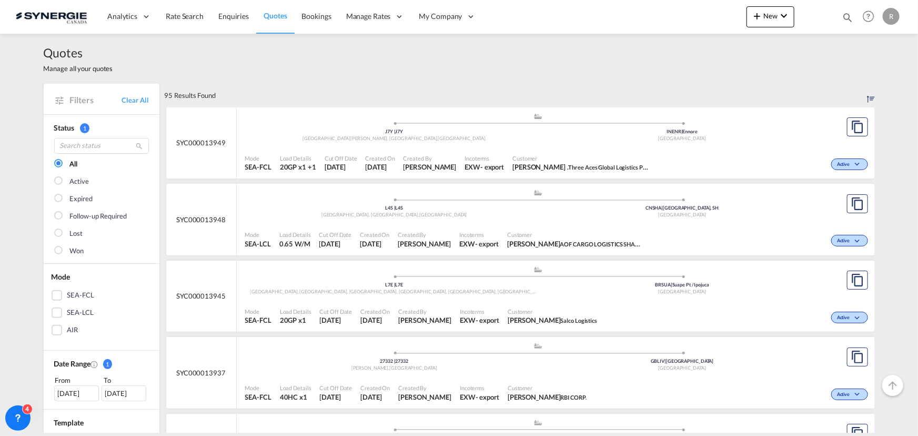
scroll to position [47, 0]
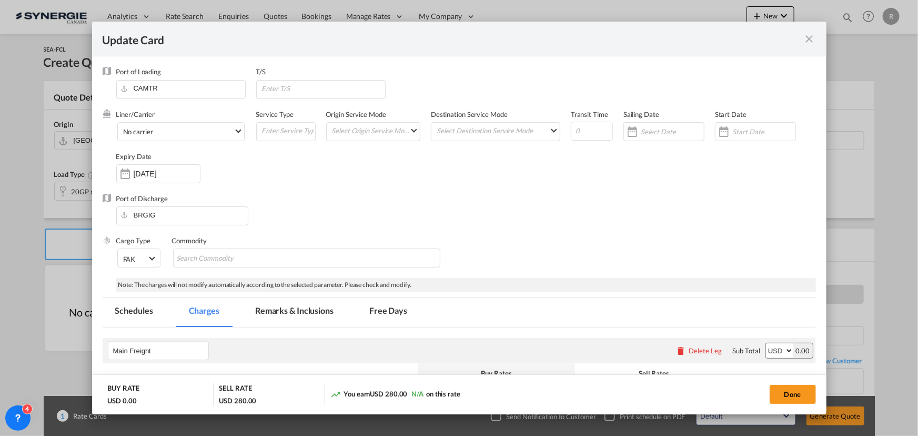
scroll to position [697, 0]
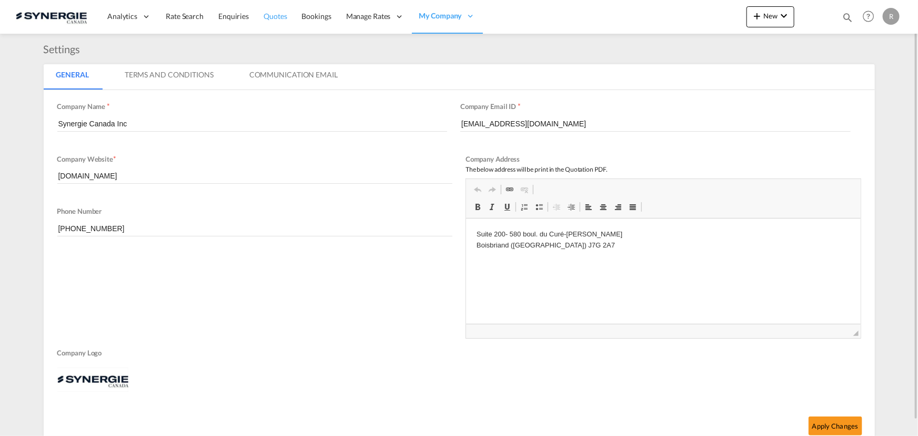
click at [277, 16] on span "Quotes" at bounding box center [275, 16] width 23 height 9
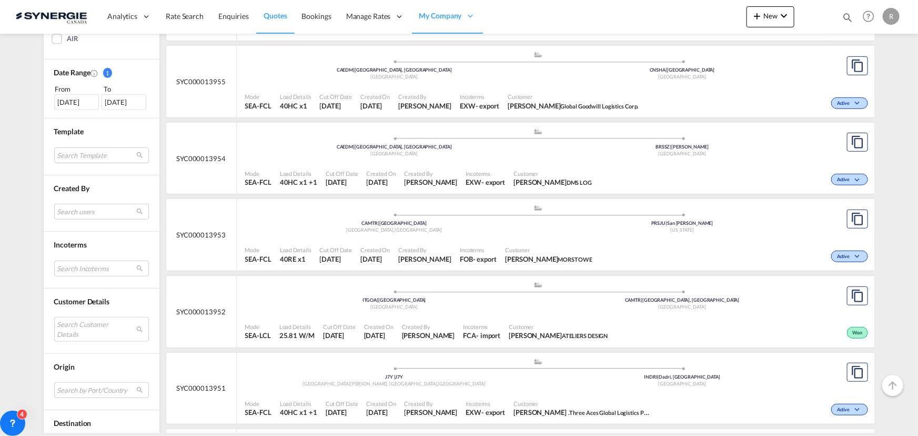
scroll to position [287, 0]
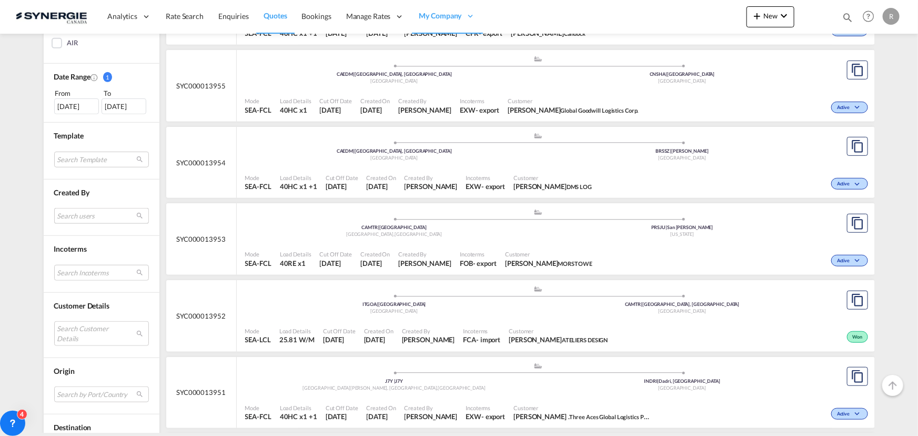
click at [75, 216] on md-select "Search users sugan T sugantha.rajan@freightfy.com raquel Jimenez raquel.jimenez…" at bounding box center [101, 216] width 95 height 16
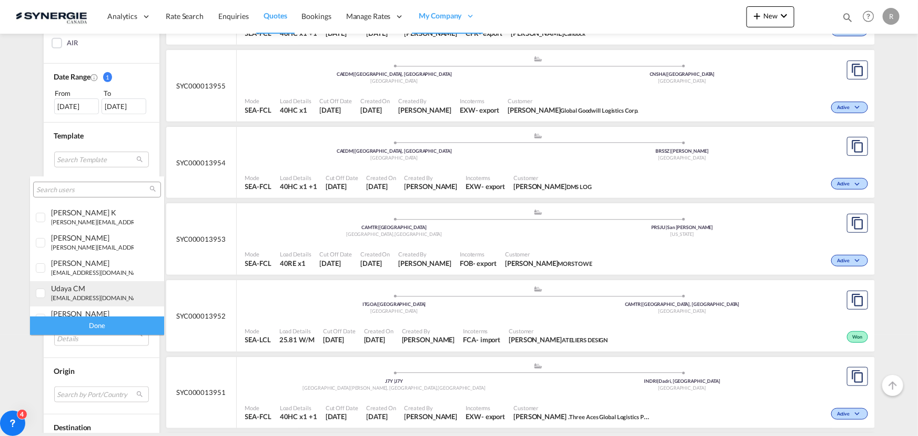
scroll to position [143, 0]
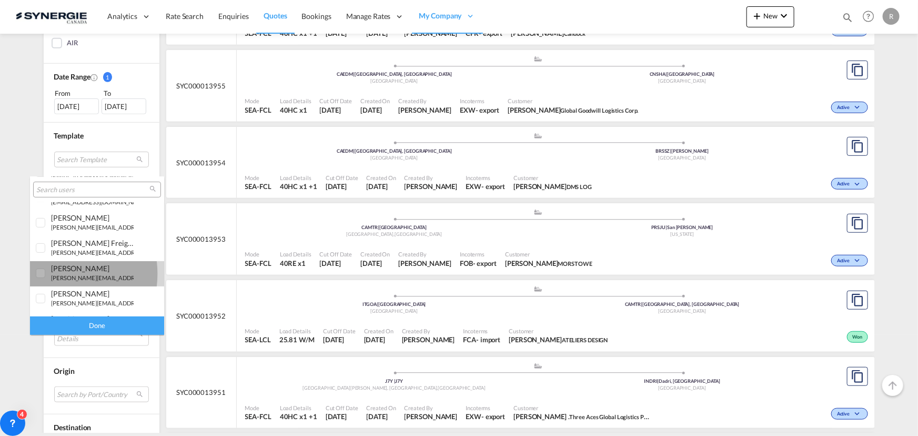
click at [57, 274] on small "r.ho@synergiecanada.com" at bounding box center [122, 277] width 142 height 7
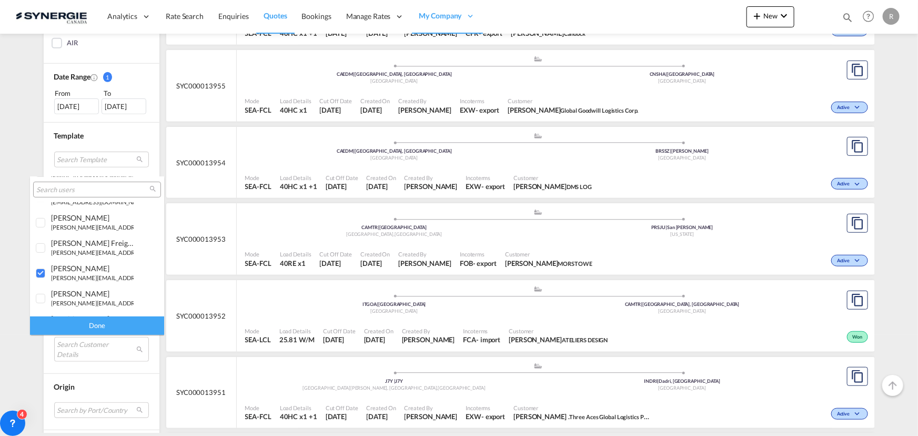
click at [90, 321] on div "Done" at bounding box center [97, 325] width 134 height 18
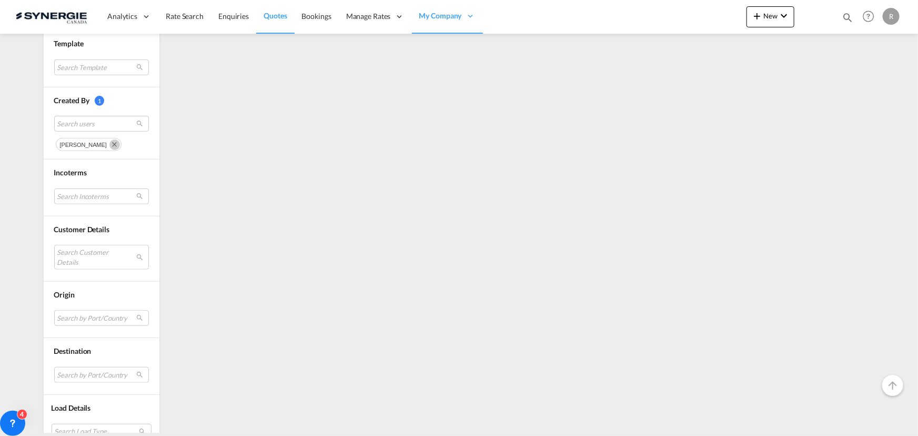
scroll to position [382, 0]
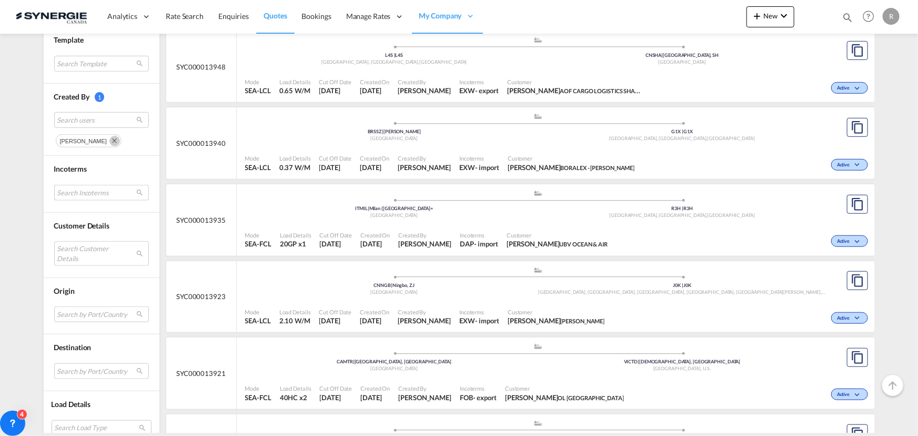
click at [89, 190] on md-select "Search Incoterms CPT-IMPORT carrier paid to FAS-IMPORT free alongside ship FOB-…" at bounding box center [101, 193] width 95 height 16
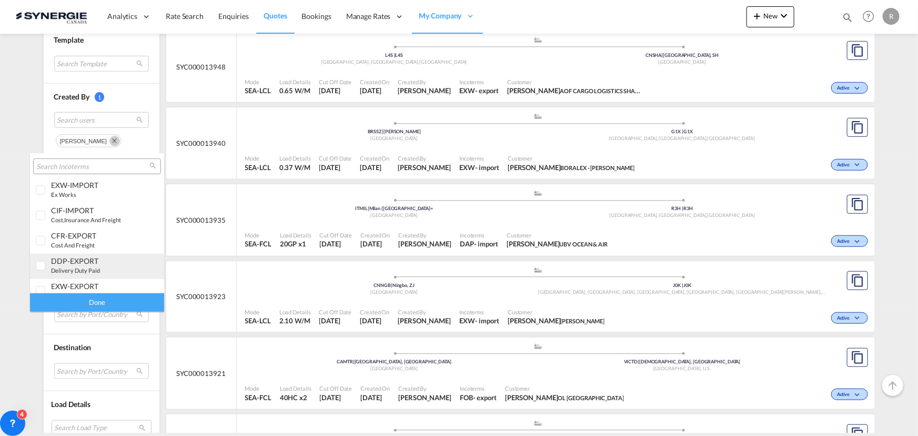
scroll to position [416, 0]
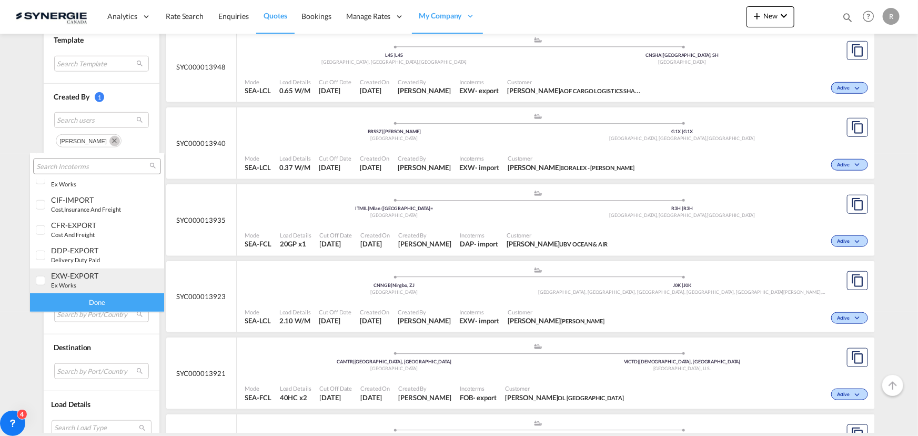
click at [90, 270] on md-option "EXW-EXPORT ex works" at bounding box center [97, 280] width 134 height 25
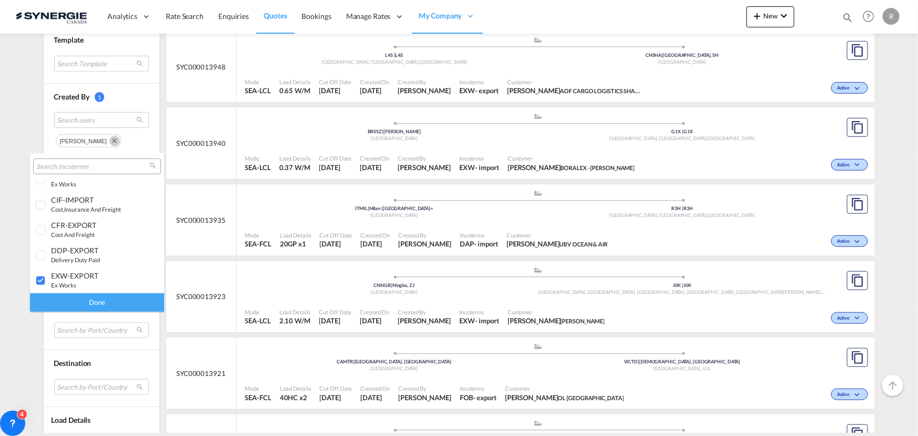
click at [120, 304] on div "Done" at bounding box center [97, 302] width 134 height 18
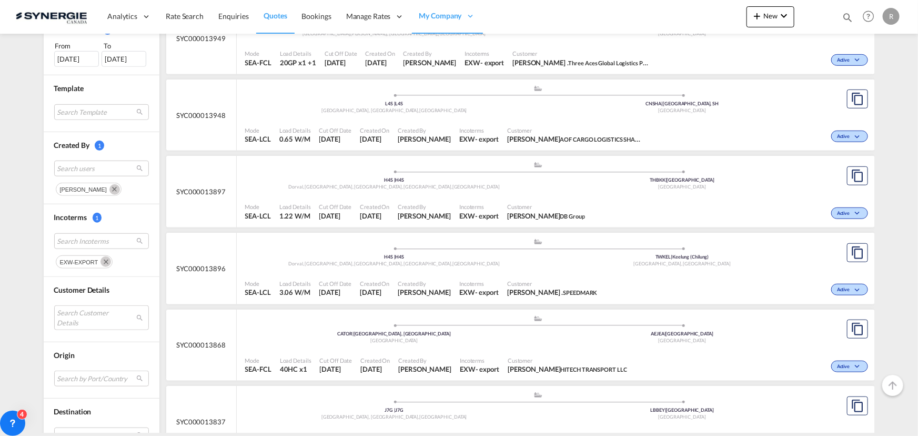
scroll to position [335, 0]
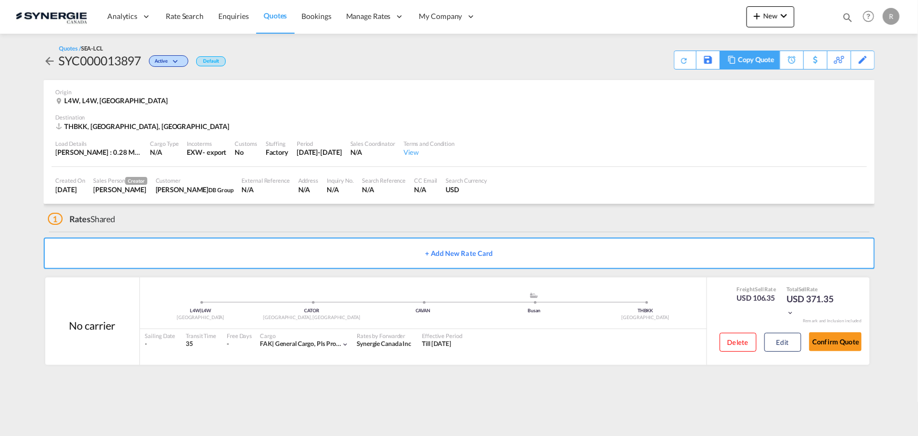
click at [758, 62] on div "Copy Quote" at bounding box center [756, 60] width 36 height 18
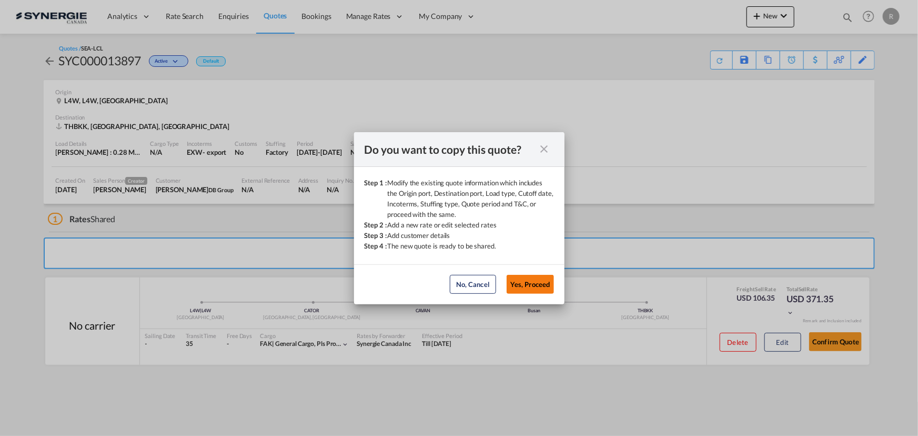
click at [540, 284] on button "Yes, Proceed" at bounding box center [530, 284] width 47 height 19
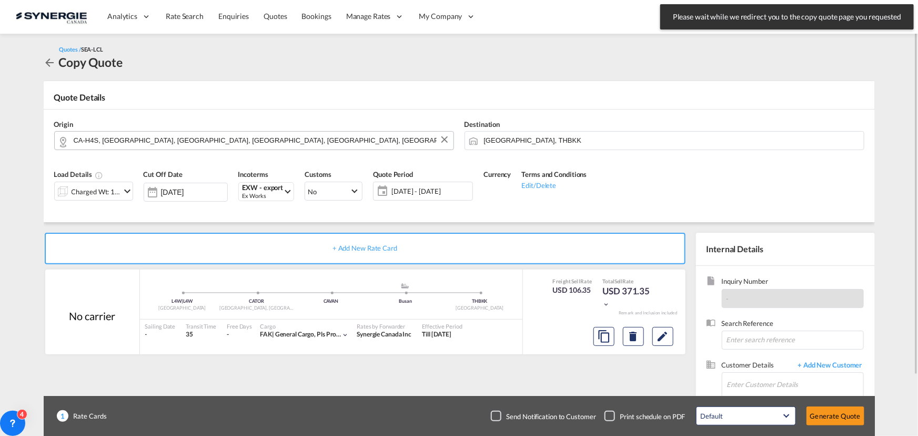
click at [280, 143] on input "CA-H4S, [GEOGRAPHIC_DATA], [GEOGRAPHIC_DATA], [GEOGRAPHIC_DATA], [GEOGRAPHIC_DA…" at bounding box center [261, 140] width 375 height 18
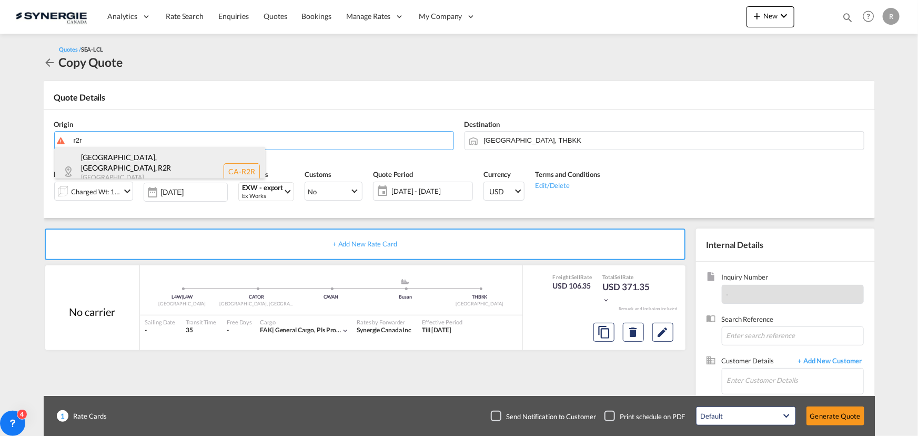
click at [135, 173] on div "[GEOGRAPHIC_DATA], [GEOGRAPHIC_DATA] , R2R [GEOGRAPHIC_DATA] , [GEOGRAPHIC_DATA…" at bounding box center [160, 171] width 210 height 49
type input "CA-R2R, [GEOGRAPHIC_DATA], [GEOGRAPHIC_DATA], [GEOGRAPHIC_DATA]"
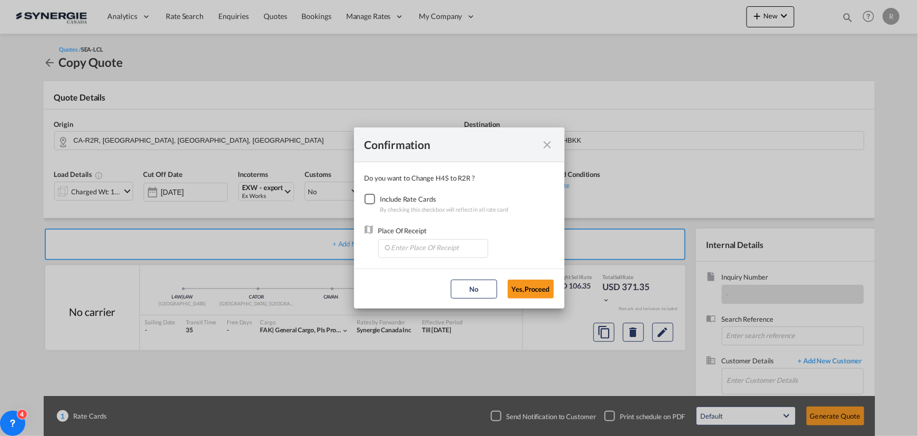
click at [366, 199] on div "Checkbox No Ink" at bounding box center [370, 199] width 11 height 11
click at [402, 252] on input "Enter Place Of Receipt" at bounding box center [436, 247] width 104 height 16
click at [405, 268] on span "CAWNP, [GEOGRAPHIC_DATA], [GEOGRAPHIC_DATA], [GEOGRAPHIC_DATA], [GEOGRAPHIC_DAT…" at bounding box center [598, 270] width 414 height 9
type input "CAWNP, [GEOGRAPHIC_DATA], [GEOGRAPHIC_DATA], [GEOGRAPHIC_DATA], [GEOGRAPHIC_DAT…"
click at [517, 289] on button "Yes,Proceed" at bounding box center [531, 288] width 46 height 19
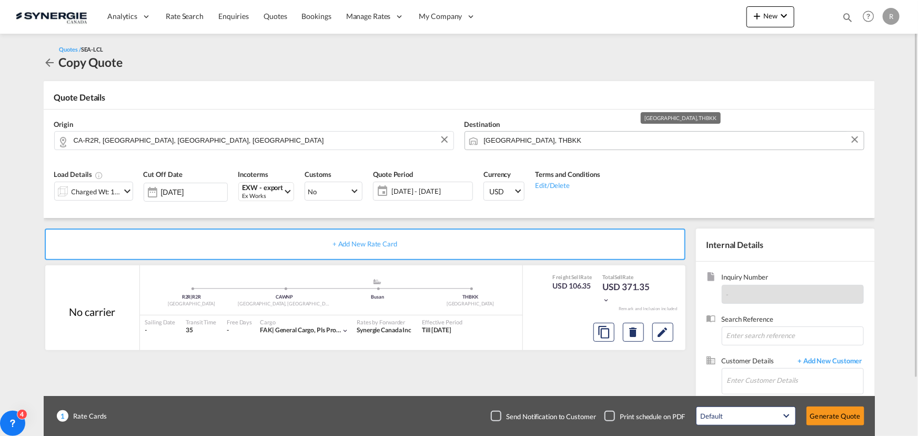
click at [562, 135] on input "[GEOGRAPHIC_DATA], THBKK" at bounding box center [671, 140] width 375 height 18
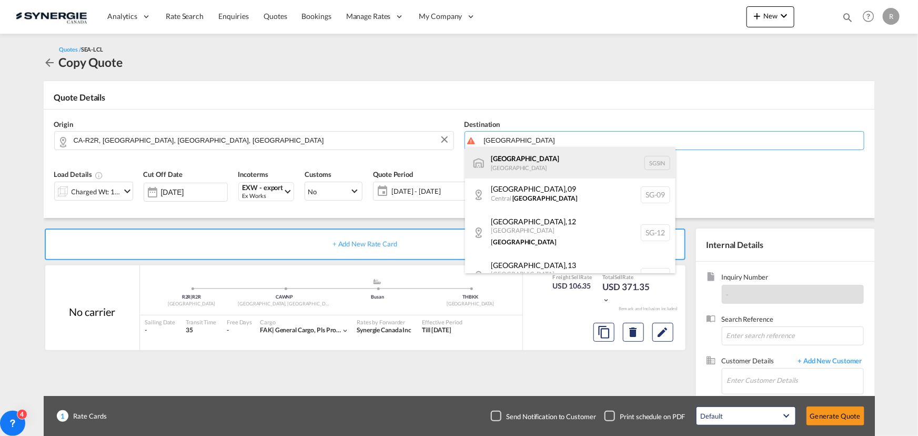
click at [496, 163] on div "Singapore [GEOGRAPHIC_DATA] [GEOGRAPHIC_DATA]" at bounding box center [570, 163] width 210 height 32
type input "[GEOGRAPHIC_DATA], SGSIN"
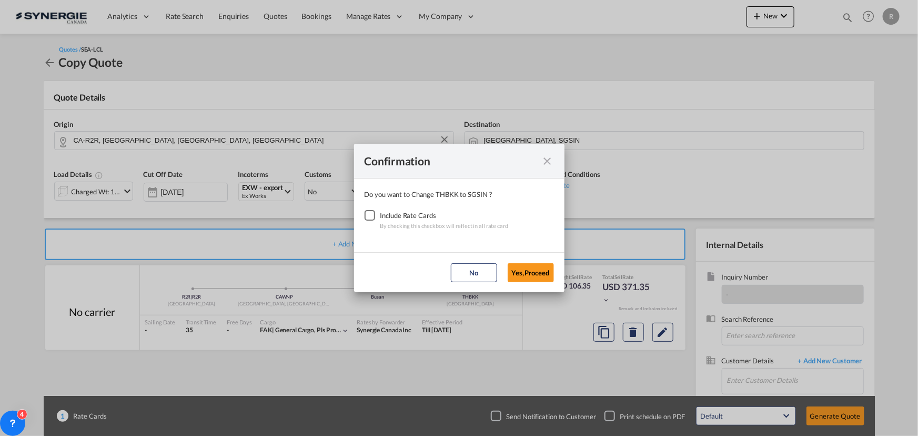
click at [375, 217] on div "Checkbox No Ink" at bounding box center [370, 215] width 11 height 11
click at [537, 275] on button "Yes,Proceed" at bounding box center [531, 272] width 46 height 19
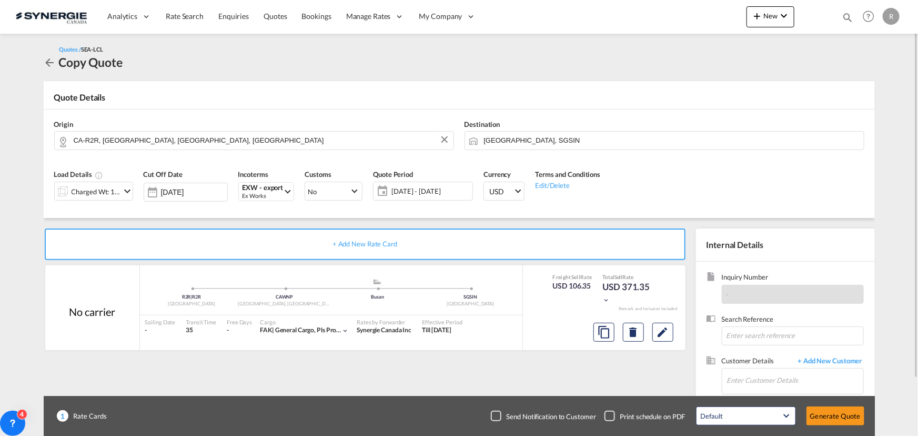
click at [73, 192] on div "Charged Wt: 1.22 W/M" at bounding box center [96, 191] width 49 height 15
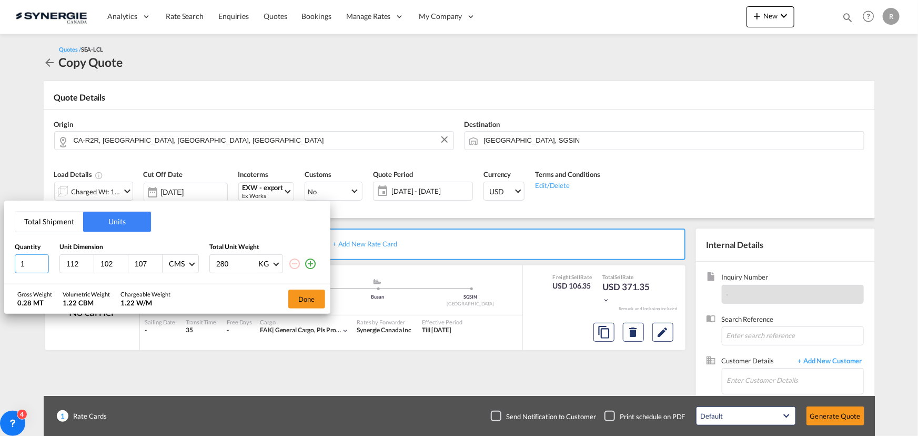
drag, startPoint x: -3, startPoint y: 262, endPoint x: -18, endPoint y: 258, distance: 15.7
click at [0, 258] on html "Analytics Reports Dashboard Rate Search Enquiries Quotes" at bounding box center [459, 218] width 918 height 436
type input "8"
click at [64, 220] on button "Total Shipment" at bounding box center [49, 221] width 68 height 20
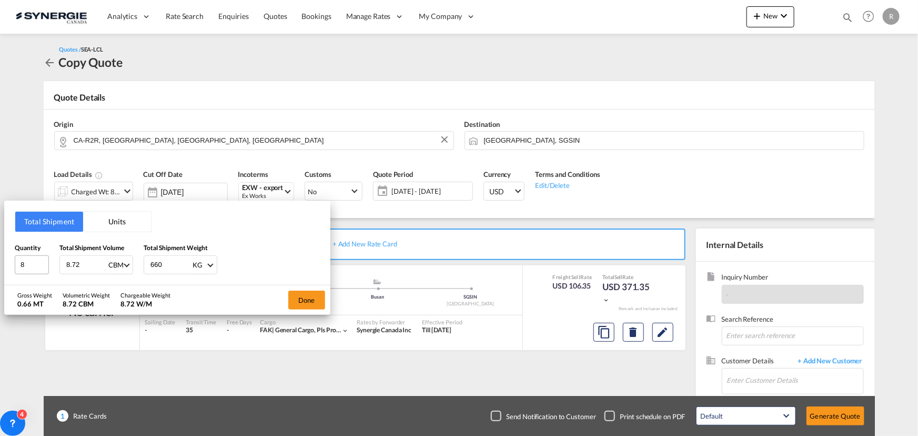
drag, startPoint x: 88, startPoint y: 266, endPoint x: 43, endPoint y: 264, distance: 45.8
click at [43, 264] on div "Quantity 8 Total Shipment Volume 8.72 CBM CBM CFT Total Shipment Weight 660 KG …" at bounding box center [167, 259] width 305 height 32
type input "13.72"
drag, startPoint x: 174, startPoint y: 269, endPoint x: 110, endPoint y: 258, distance: 64.1
click at [110, 258] on div "Quantity 8 Total Shipment Volume 13.72 CBM CBM CFT Total Shipment Weight 660 KG…" at bounding box center [167, 259] width 305 height 32
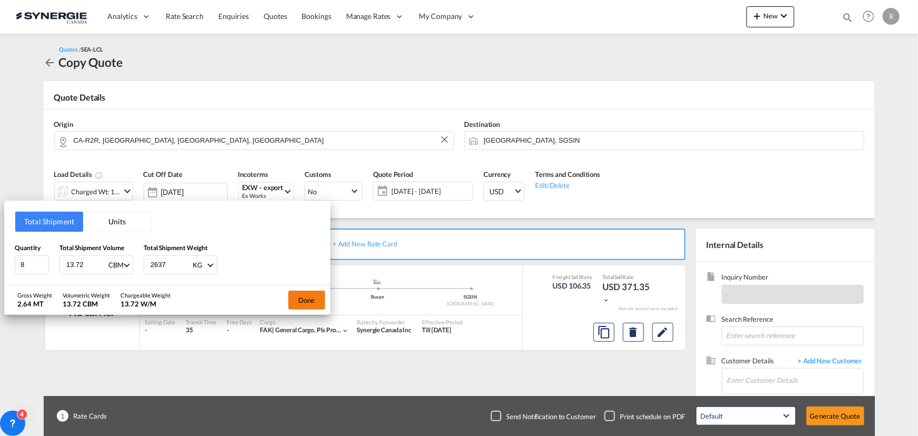
type input "2637"
click at [308, 308] on button "Done" at bounding box center [306, 299] width 37 height 19
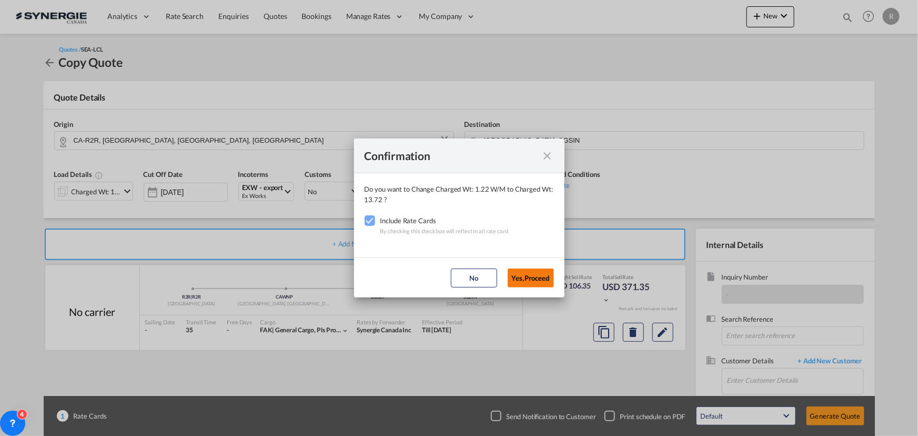
click at [538, 274] on button "Yes,Proceed" at bounding box center [531, 277] width 46 height 19
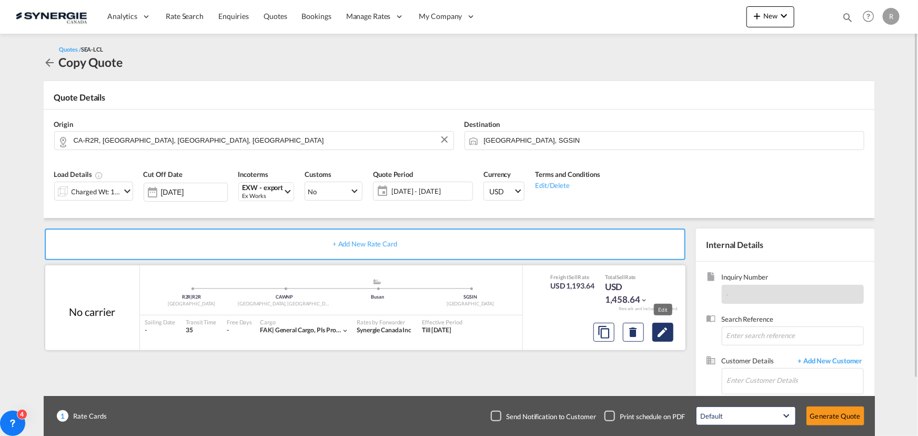
click at [661, 326] on md-icon "Edit" at bounding box center [663, 332] width 13 height 13
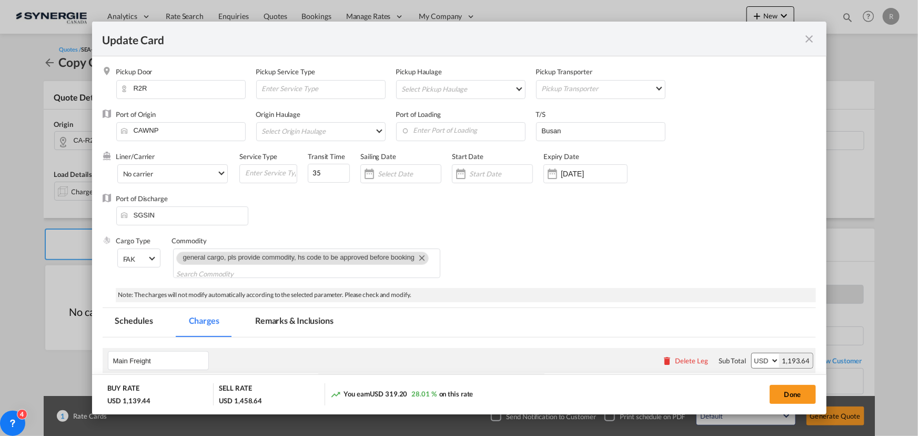
select select "per_w/m"
select select "per_bl"
select select "per_shipment"
select select "per_bl"
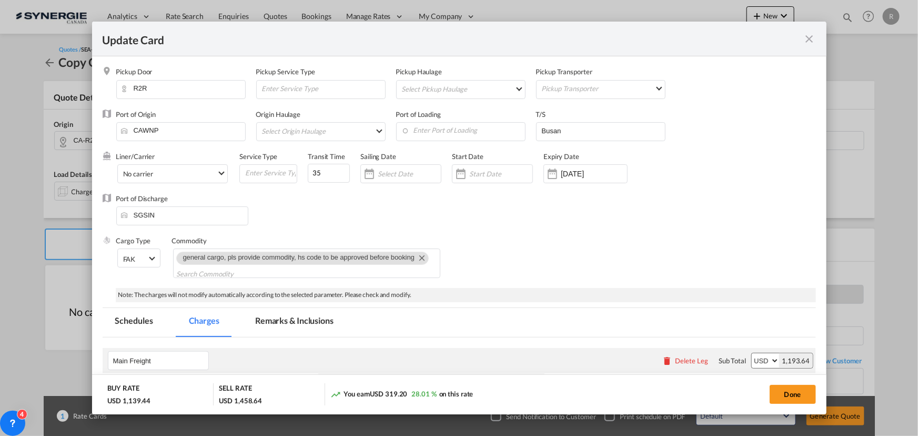
select select "per_bl"
drag, startPoint x: 326, startPoint y: 174, endPoint x: 242, endPoint y: 165, distance: 84.1
click at [242, 165] on div "Liner/Carrier No carrier 2HM LOGISTICS D.O.O AAXL GLOBAL SHIPPING LINES LLC [PE…" at bounding box center [425, 173] width 618 height 42
drag, startPoint x: 312, startPoint y: 172, endPoint x: 268, endPoint y: 168, distance: 44.4
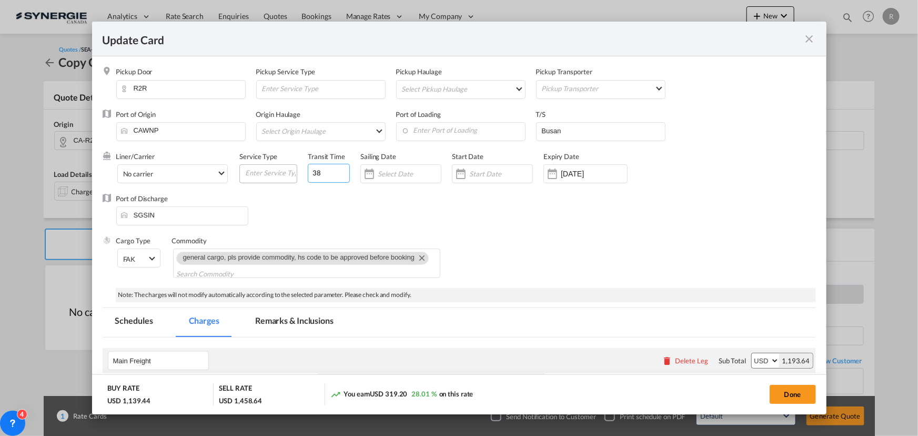
click at [268, 168] on div "Liner/Carrier No carrier 2HM LOGISTICS D.O.O AAXL GLOBAL SHIPPING LINES LLC [PE…" at bounding box center [425, 173] width 618 height 42
type input "50"
click at [551, 221] on div "Port of Discharge [GEOGRAPHIC_DATA]" at bounding box center [459, 215] width 713 height 42
click at [429, 132] on input "Enter Port of Loading" at bounding box center [463, 131] width 124 height 16
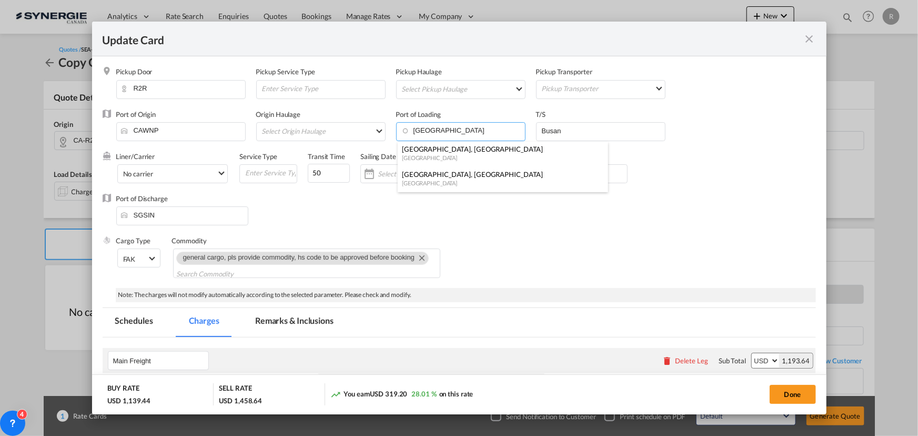
click at [419, 153] on div "[GEOGRAPHIC_DATA], [GEOGRAPHIC_DATA]" at bounding box center [500, 148] width 196 height 9
type input "[GEOGRAPHIC_DATA], [GEOGRAPHIC_DATA], CAVAN"
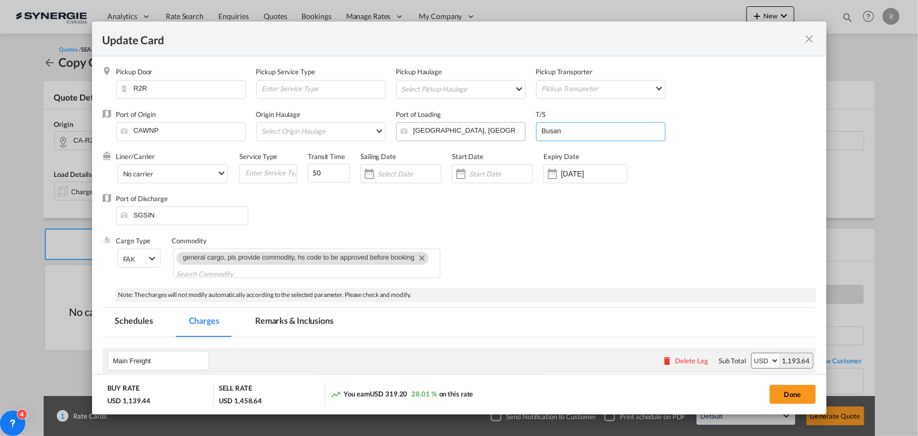
drag, startPoint x: 592, startPoint y: 134, endPoint x: 497, endPoint y: 126, distance: 95.0
click at [497, 126] on div "Port of Origin [GEOGRAPHIC_DATA] Origin Haulage Select Origin Haulage rail road…" at bounding box center [466, 130] width 700 height 42
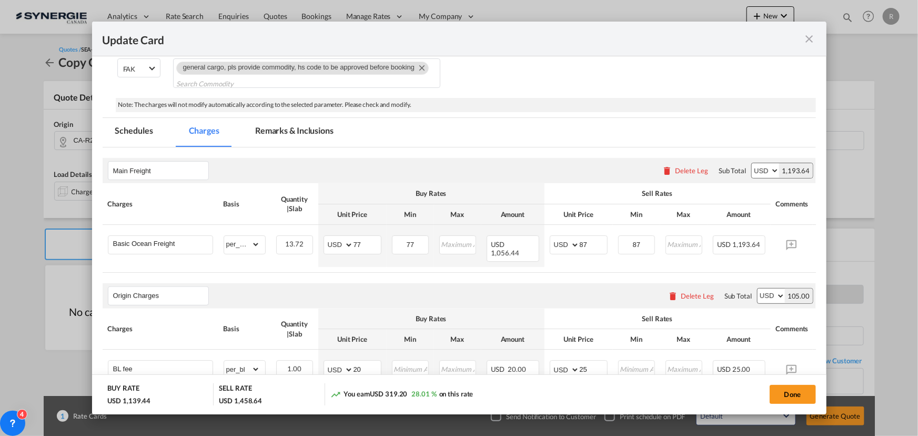
scroll to position [191, 0]
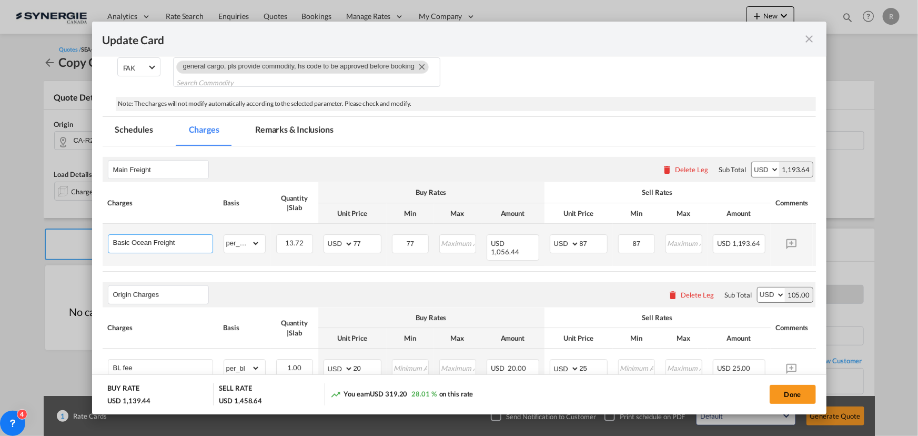
click at [187, 241] on input "Basic Ocean Freight" at bounding box center [162, 243] width 99 height 16
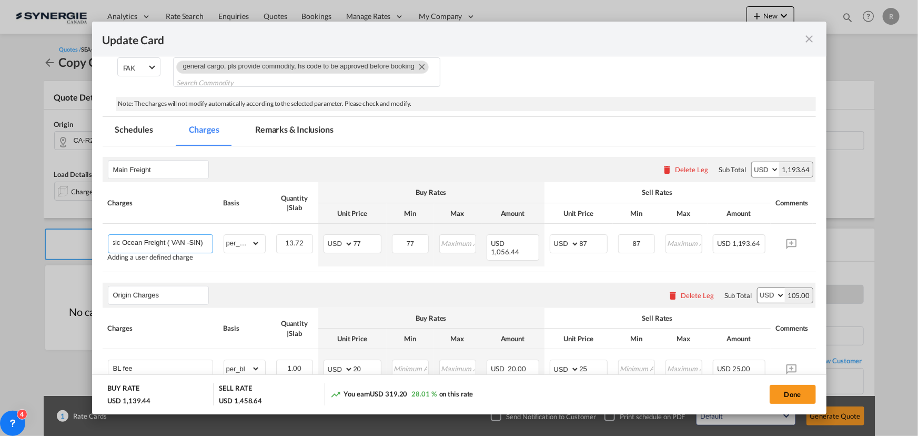
type input "Basic Ocean Freight ( VAN -SIN)"
click at [303, 268] on table "Charges Basis Quantity | Slab Buy Rates Sell Rates Comments Action Unit Price M…" at bounding box center [476, 226] width 746 height 89
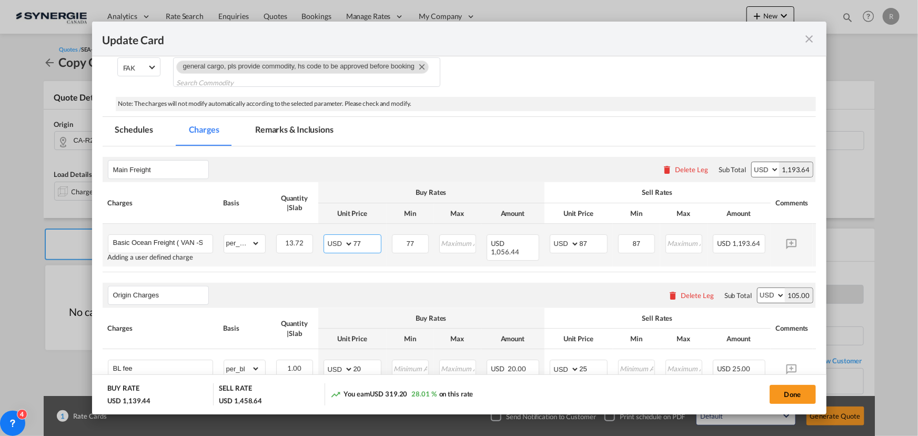
drag, startPoint x: 374, startPoint y: 245, endPoint x: 270, endPoint y: 228, distance: 105.6
click at [270, 228] on tr "Basic Ocean Freight ( VAN -SIN) Adding a user defined charge Please Enter Alrea…" at bounding box center [476, 245] width 746 height 43
type input "32"
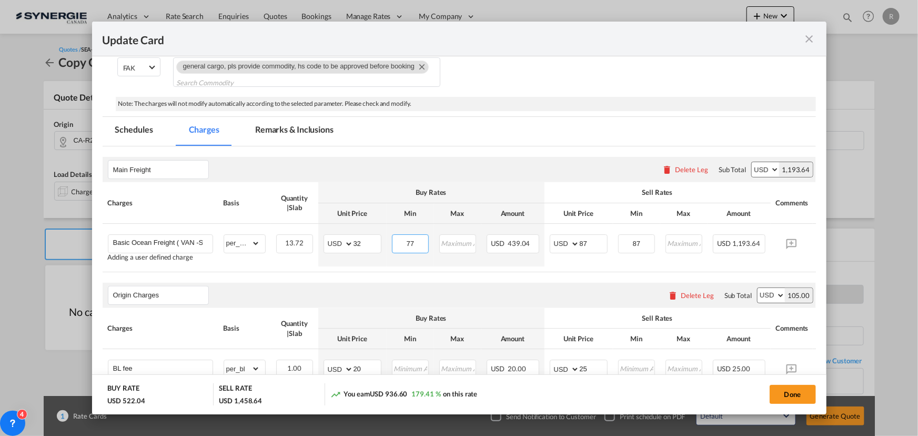
drag, startPoint x: 417, startPoint y: 237, endPoint x: 295, endPoint y: 200, distance: 128.1
click at [361, 237] on tr "Basic Ocean Freight ( VAN -SIN) Adding a user defined charge Please Enter Alrea…" at bounding box center [476, 245] width 746 height 43
type input "32"
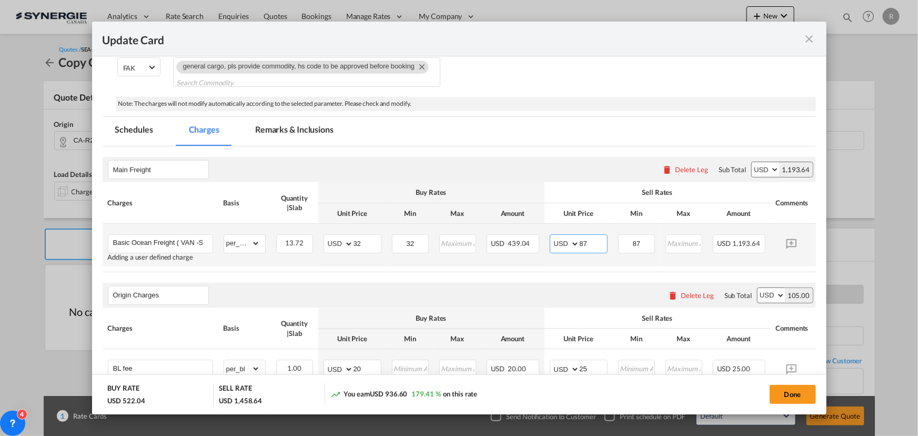
drag, startPoint x: 598, startPoint y: 243, endPoint x: 544, endPoint y: 242, distance: 53.7
click at [545, 242] on td "AED AFN ALL AMD ANG AOA ARS AUD AWG AZN BAM BBD BDT BGN BHD BIF BMD BND [PERSON…" at bounding box center [579, 245] width 68 height 43
type input "40"
drag, startPoint x: 650, startPoint y: 244, endPoint x: 601, endPoint y: 240, distance: 49.6
click at [601, 240] on tr "Basic Ocean Freight ( VAN -SIN) Adding a user defined charge Please Enter Alrea…" at bounding box center [476, 245] width 746 height 43
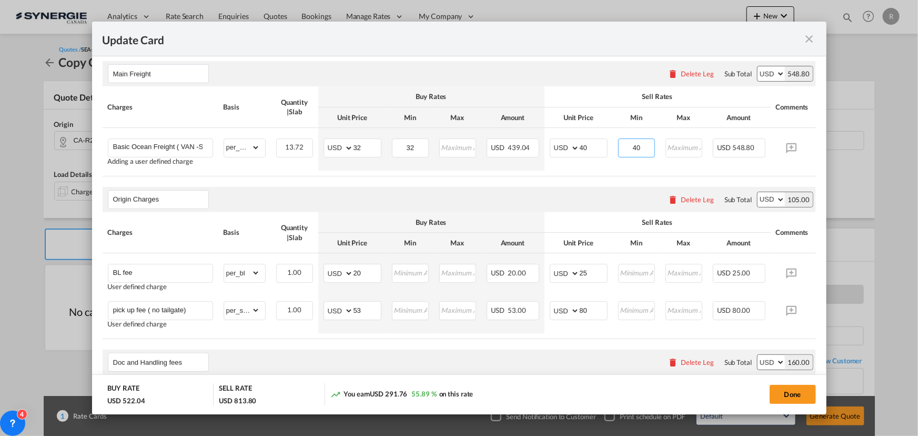
scroll to position [335, 0]
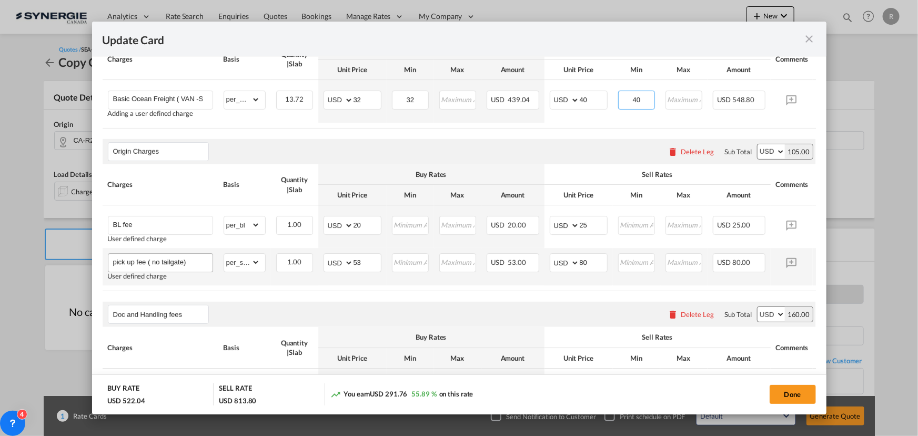
type input "40"
click at [195, 267] on input "pick up fee ( no tailgate)" at bounding box center [162, 262] width 99 height 16
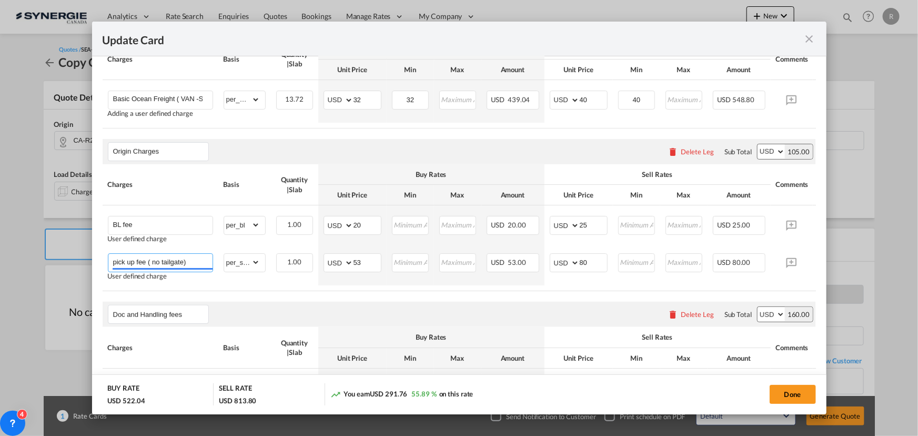
drag, startPoint x: 195, startPoint y: 267, endPoint x: 28, endPoint y: 267, distance: 166.3
click at [28, 267] on div "Update Card Pickup Door R2R Pickup Service Type Pickup Haulage Select Pickup Ha…" at bounding box center [459, 218] width 918 height 436
type input "pre-carriage from WIN to VAN"
click at [253, 128] on table "Charges Basis Quantity | Slab Buy Rates Sell Rates Comments Action Unit Price M…" at bounding box center [476, 82] width 746 height 89
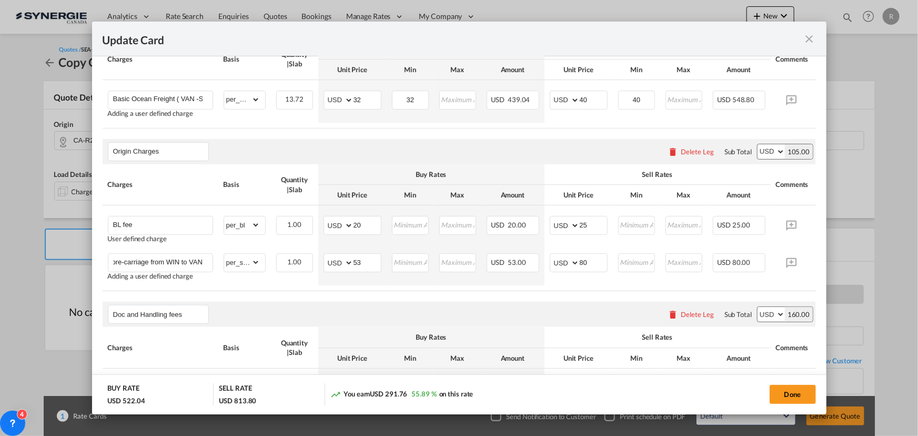
scroll to position [0, 0]
click at [244, 266] on select "gross_weight volumetric_weight per_shipment per_bl per_km per_hawb per_kg flat …" at bounding box center [242, 262] width 36 height 17
select select "per_cbm"
click at [224, 256] on select "gross_weight volumetric_weight per_shipment per_bl per_km per_hawb per_kg flat …" at bounding box center [242, 262] width 36 height 17
drag, startPoint x: 363, startPoint y: 265, endPoint x: 305, endPoint y: 257, distance: 58.3
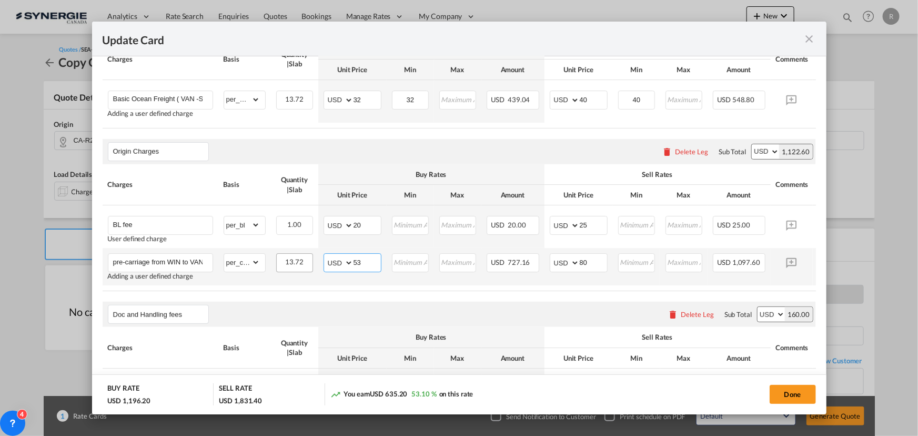
click at [305, 257] on tr "pre-carriage from WIN to VAN Adding a user defined charge Please Enter Already …" at bounding box center [476, 266] width 746 height 37
type input "89"
drag, startPoint x: 600, startPoint y: 266, endPoint x: 561, endPoint y: 266, distance: 38.9
click at [561, 266] on md-input-container "AED AFN ALL AMD ANG AOA ARS AUD AWG AZN BAM BBD BDT BGN BHD BIF BMD BND [PERSON…" at bounding box center [579, 262] width 58 height 19
type input "95"
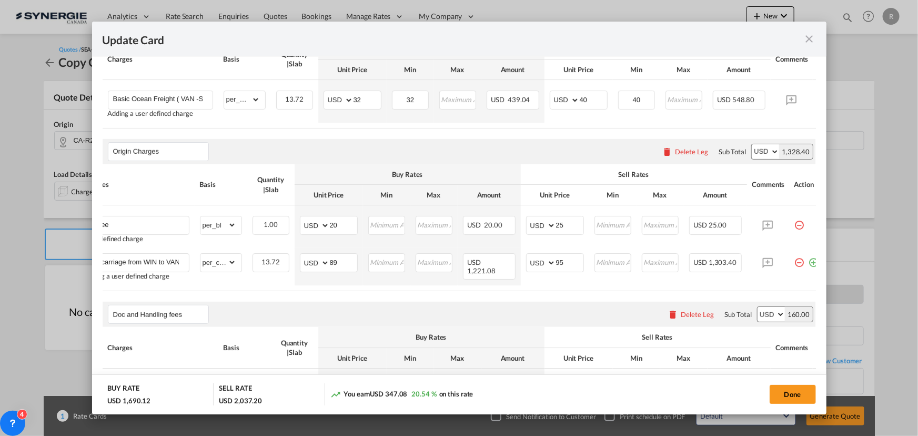
scroll to position [0, 39]
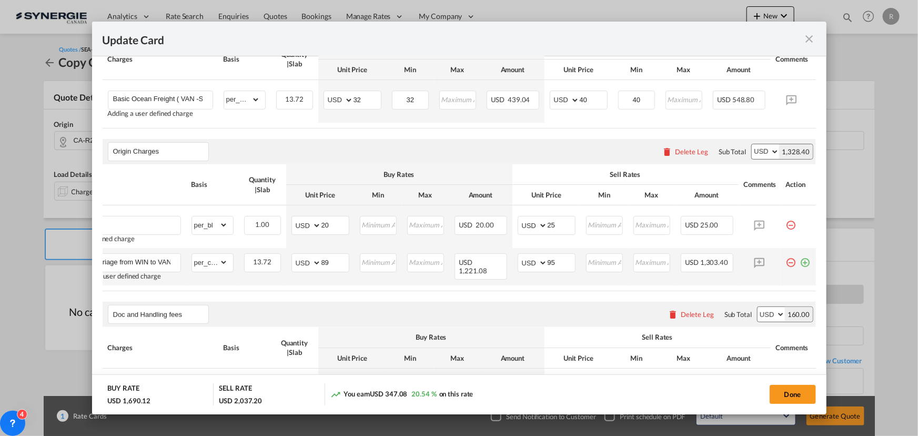
click at [800, 264] on md-icon "icon-plus-circle-outline green-400-fg" at bounding box center [805, 258] width 11 height 11
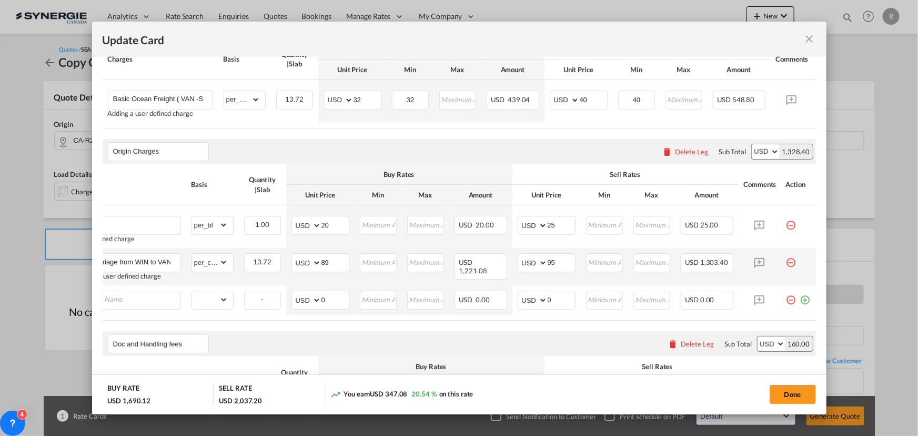
scroll to position [0, 11]
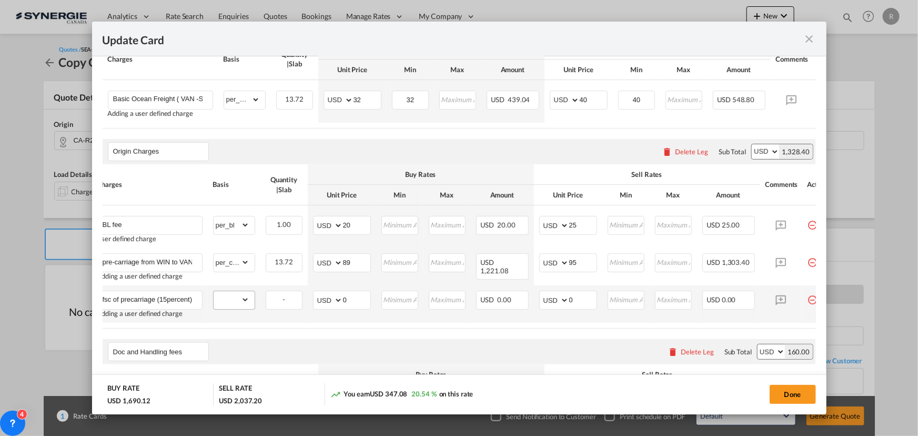
type input "fsc of precarriage (15percent)"
click at [231, 307] on select "gross_weight volumetric_weight per_shipment per_bl per_km per_hawb per_kg flat …" at bounding box center [232, 299] width 36 height 17
select select "per_shipment"
click at [214, 293] on select "gross_weight volumetric_weight per_shipment per_bl per_km per_hawb per_kg flat …" at bounding box center [232, 299] width 36 height 17
drag, startPoint x: 350, startPoint y: 298, endPoint x: 318, endPoint y: 296, distance: 32.7
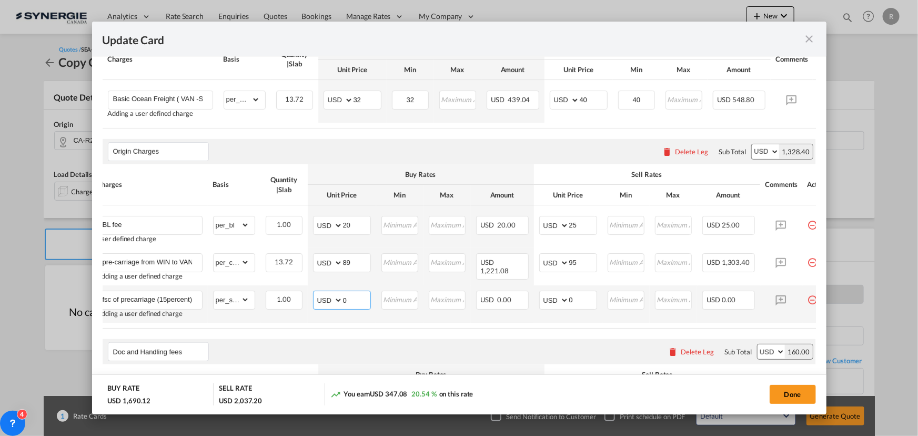
click at [318, 296] on md-input-container "AED AFN ALL AMD ANG AOA ARS AUD AWG AZN BAM BBD BDT BGN BHD BIF BMD BND [PERSON…" at bounding box center [342, 299] width 58 height 19
type input "183.13"
type input "195.51"
click at [636, 345] on div "Doc and Handling fees Please enter leg name Leg Name Already Exists Delete Leg …" at bounding box center [459, 351] width 713 height 25
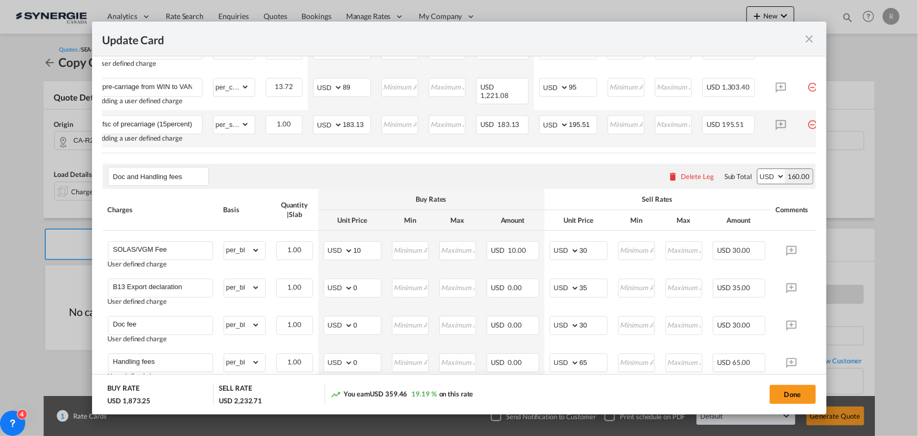
scroll to position [526, 0]
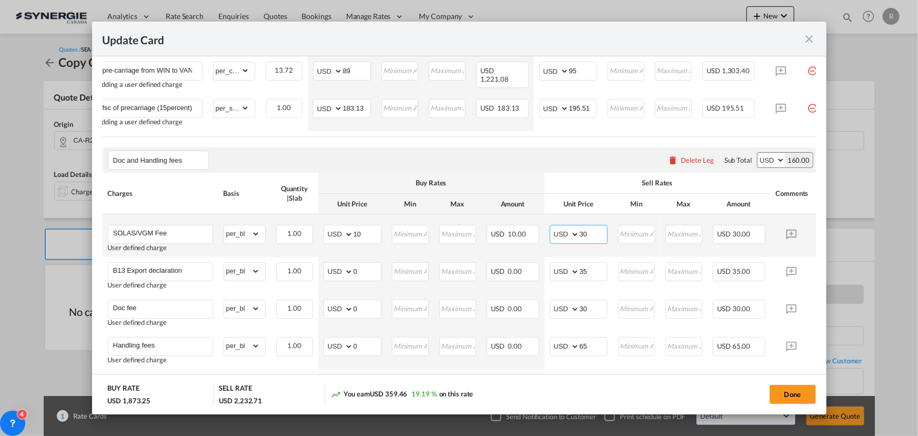
drag, startPoint x: 579, startPoint y: 239, endPoint x: 542, endPoint y: 232, distance: 38.1
click at [542, 232] on tr "SOLAS/VGM Fee User defined charge Please Enter Already Exists gross_weight volu…" at bounding box center [476, 235] width 746 height 43
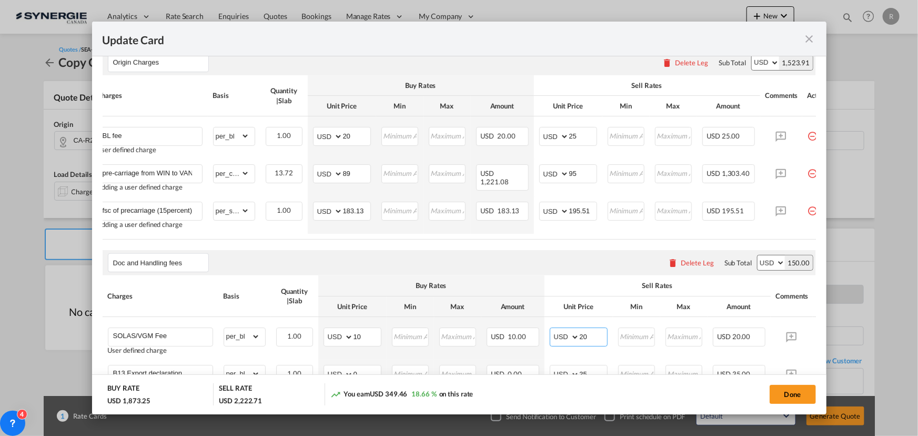
scroll to position [409, 0]
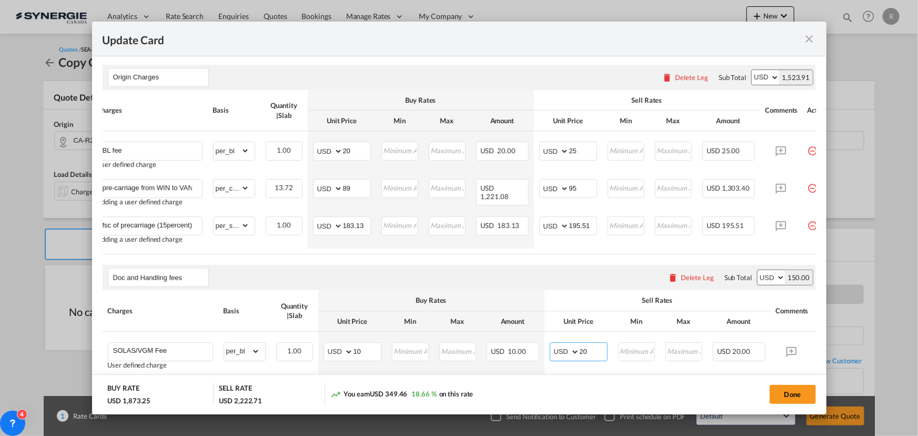
type input "20"
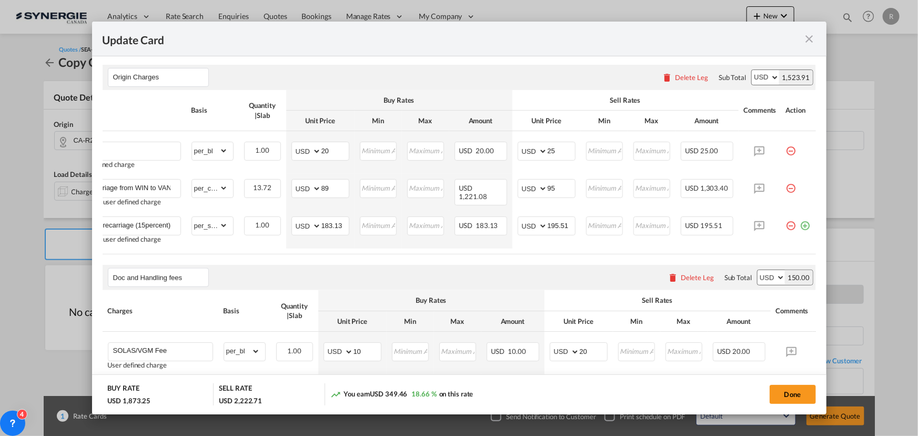
scroll to position [0, 39]
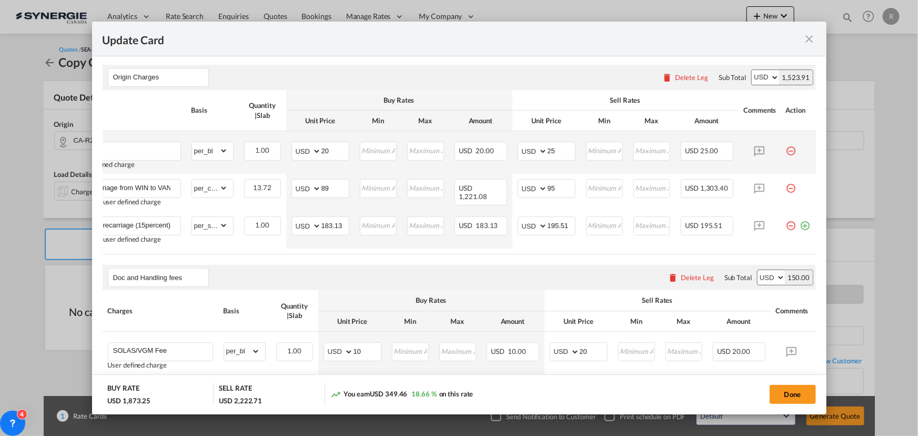
click at [786, 152] on md-icon "icon-minus-circle-outline red-400-fg pt-7" at bounding box center [791, 147] width 11 height 11
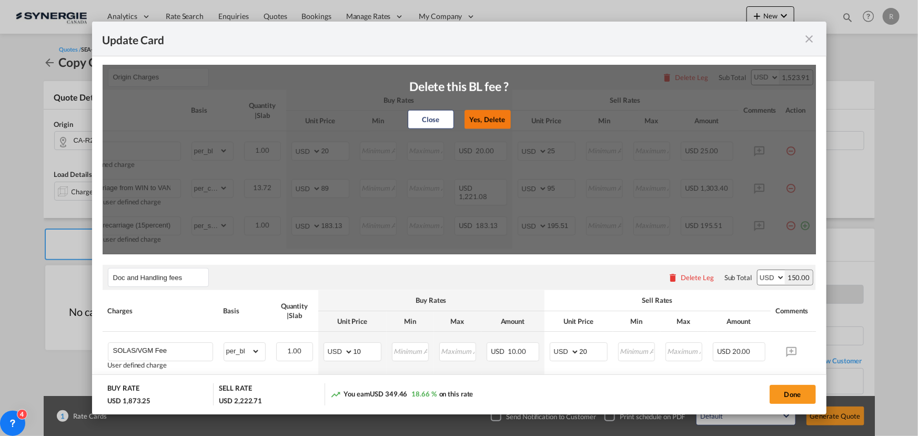
click at [489, 123] on button "Yes, Delete" at bounding box center [488, 119] width 46 height 19
type input "pre-carriage from WIN to VAN"
select select "per_cbm"
type input "89"
type input "95"
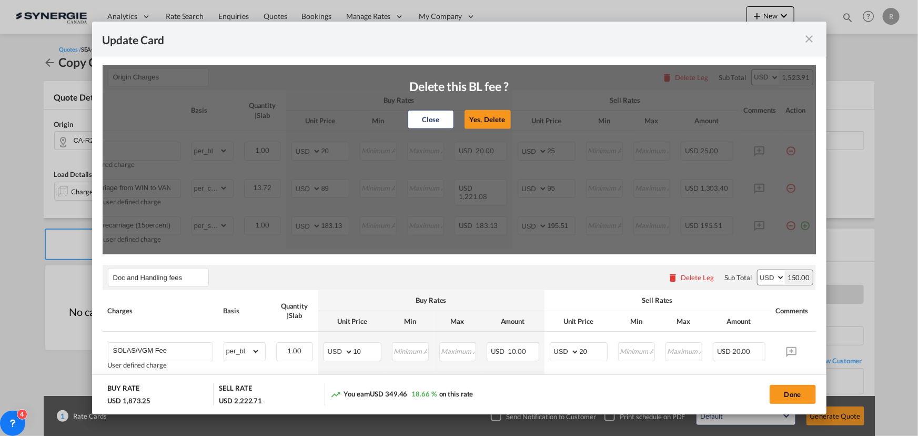
type input "fsc of precarriage (15percent)"
select select "per_shipment"
type input "183.13"
type input "195.51"
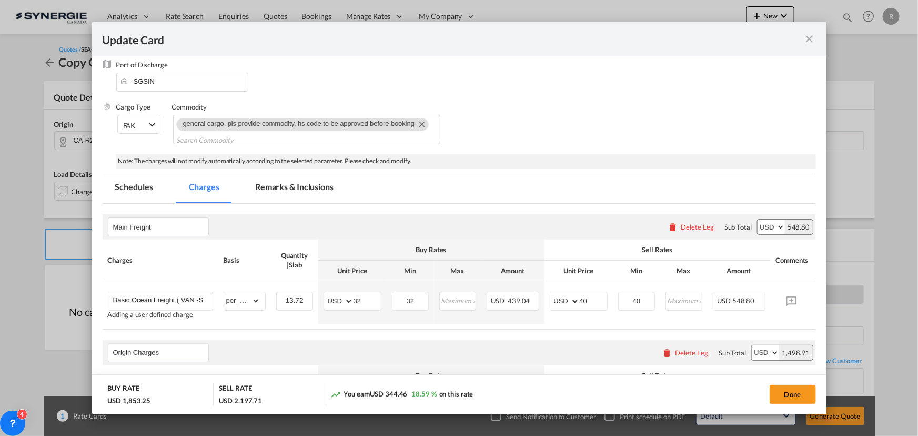
scroll to position [37, 0]
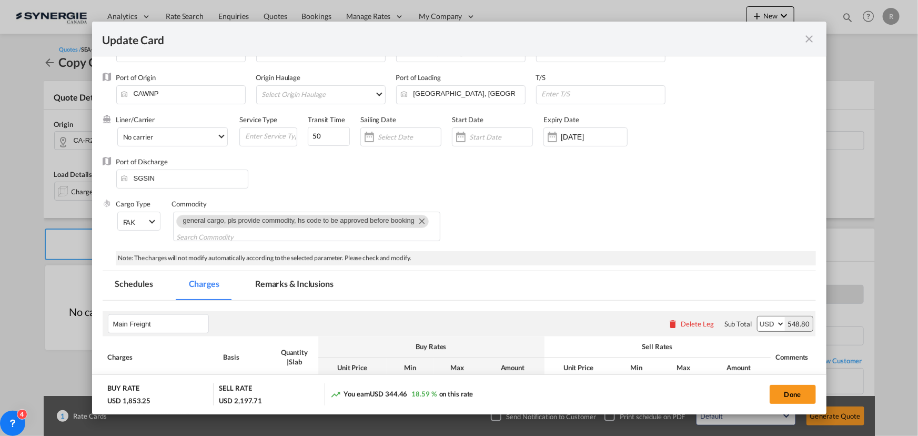
click at [289, 280] on md-tab-item "Remarks & Inclusions" at bounding box center [295, 285] width 104 height 29
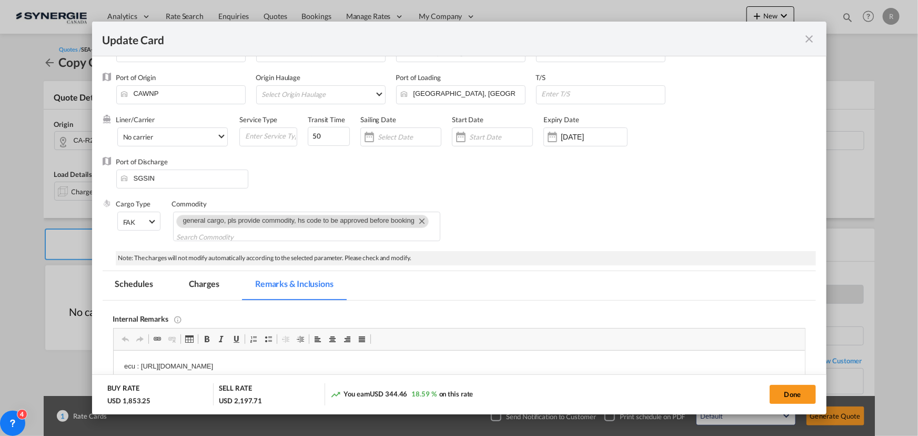
scroll to position [132, 0]
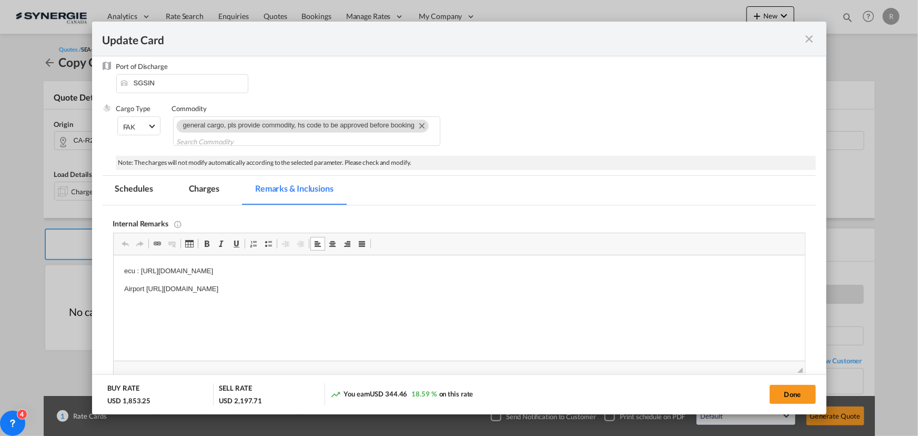
drag, startPoint x: 119, startPoint y: 273, endPoint x: 424, endPoint y: 290, distance: 305.6
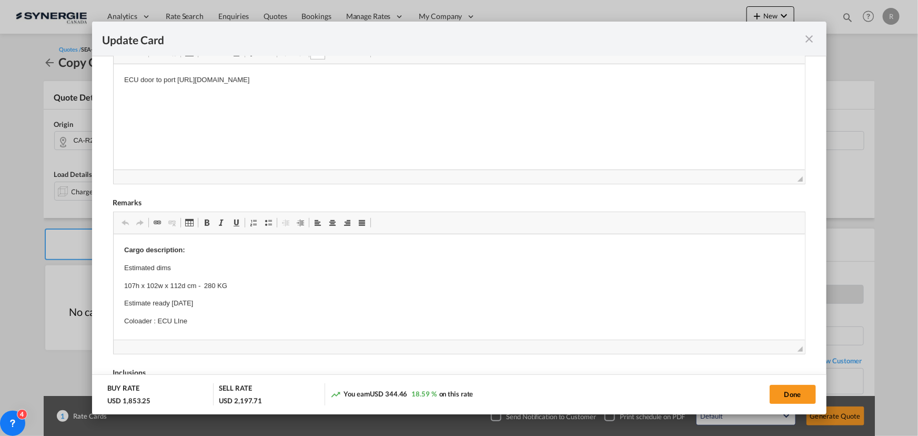
scroll to position [324, 0]
drag, startPoint x: 124, startPoint y: 269, endPoint x: 136, endPoint y: 269, distance: 11.6
drag, startPoint x: 123, startPoint y: 266, endPoint x: 195, endPoint y: 284, distance: 74.7
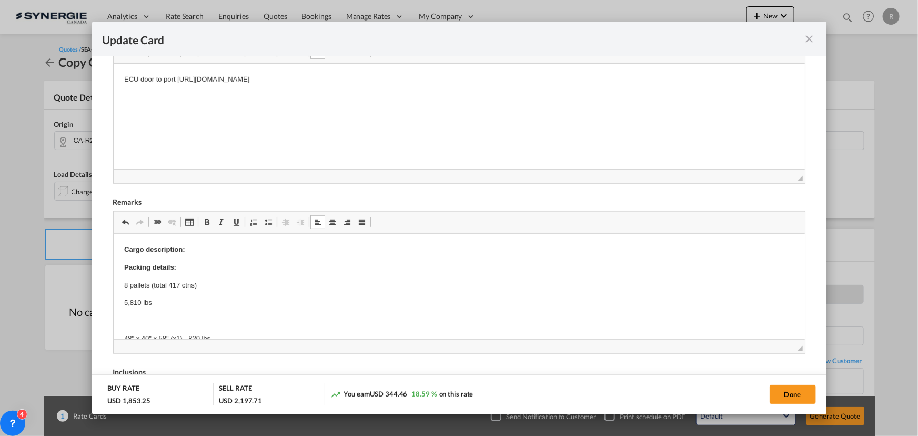
scroll to position [199, 0]
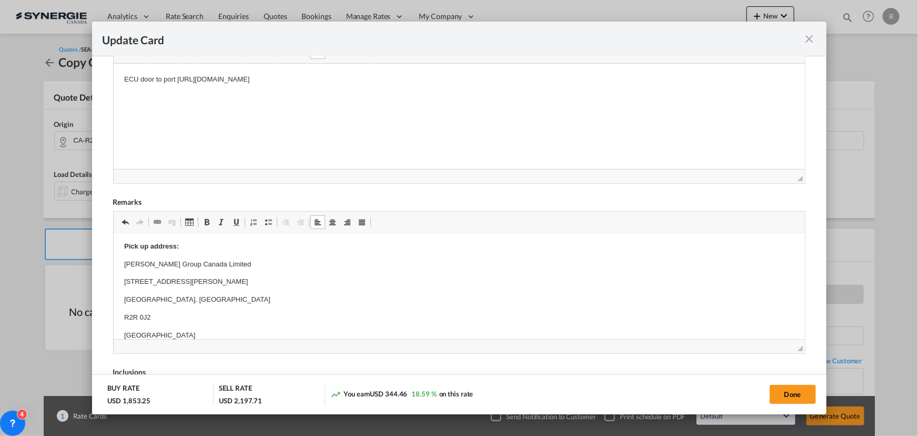
click at [182, 277] on p "[STREET_ADDRESS][PERSON_NAME]" at bounding box center [459, 281] width 670 height 11
drag, startPoint x: 124, startPoint y: 246, endPoint x: 208, endPoint y: 287, distance: 93.4
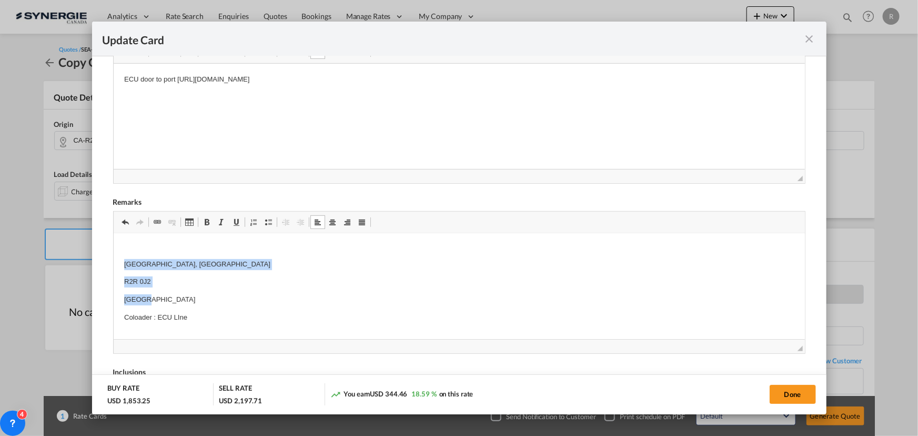
drag, startPoint x: 122, startPoint y: 261, endPoint x: 158, endPoint y: 294, distance: 48.8
click at [158, 294] on html "Cargo description: Packing details: 8 pallets (total 417 ctns) 5,810 lbs 48" x …" at bounding box center [458, 444] width 691 height 819
click at [167, 280] on span "Cut" at bounding box center [173, 276] width 33 height 15
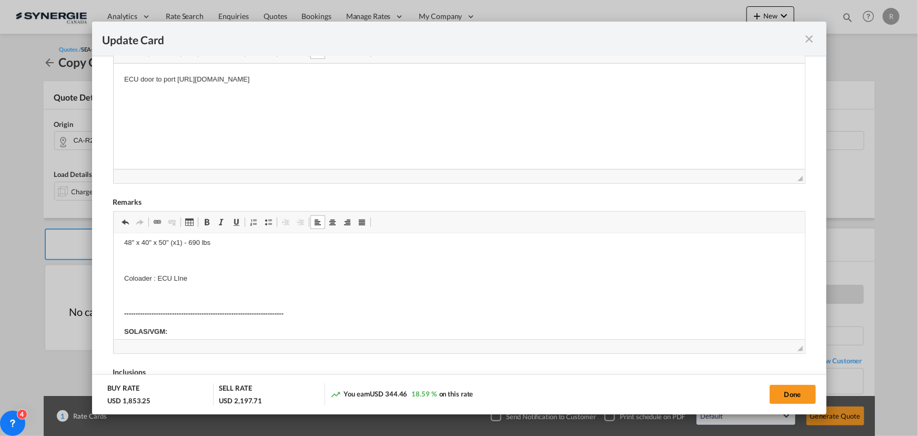
scroll to position [151, 0]
click at [165, 274] on p "Editor, editor5" at bounding box center [459, 276] width 670 height 11
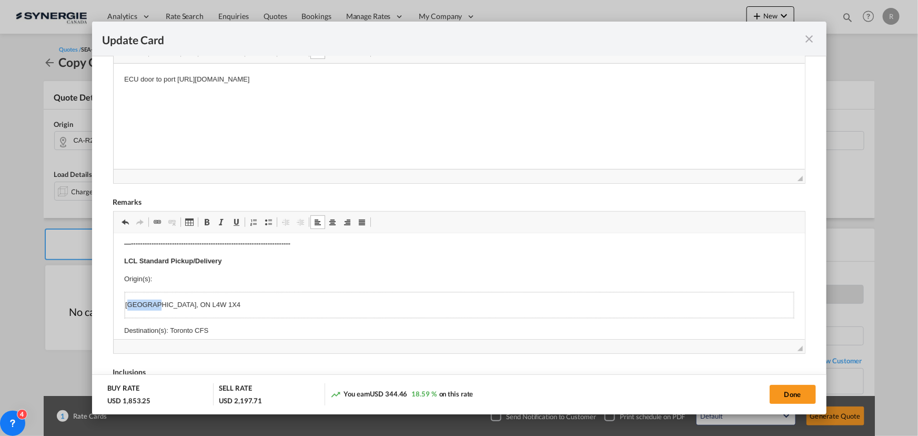
drag, startPoint x: 128, startPoint y: 304, endPoint x: 149, endPoint y: 304, distance: 21.6
click at [149, 304] on p "[GEOGRAPHIC_DATA], ON L4W 1X4" at bounding box center [459, 304] width 668 height 11
click at [132, 305] on p "[GEOGRAPHIC_DATA], ON L4W 1X4" at bounding box center [459, 304] width 668 height 11
drag, startPoint x: 124, startPoint y: 304, endPoint x: 248, endPoint y: 304, distance: 124.7
click at [248, 304] on table "[GEOGRAPHIC_DATA], ON L4W 1X4" at bounding box center [459, 304] width 670 height 27
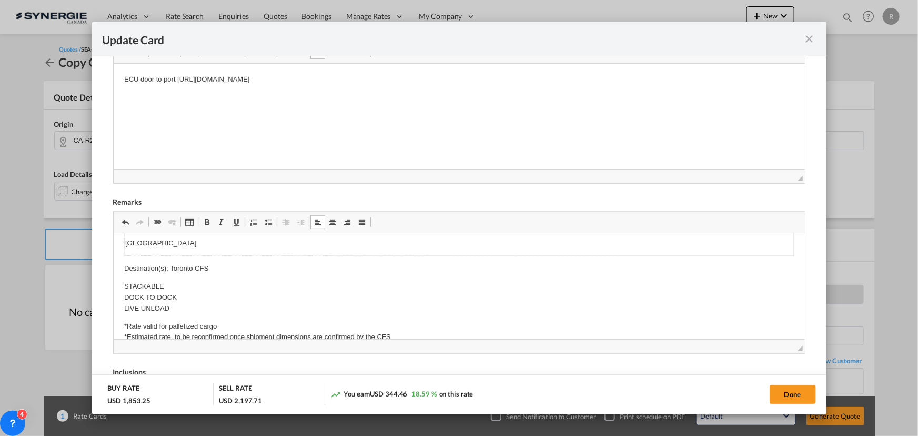
scroll to position [395, 0]
click at [169, 264] on p "Destination(s): Toronto CFS" at bounding box center [459, 265] width 670 height 11
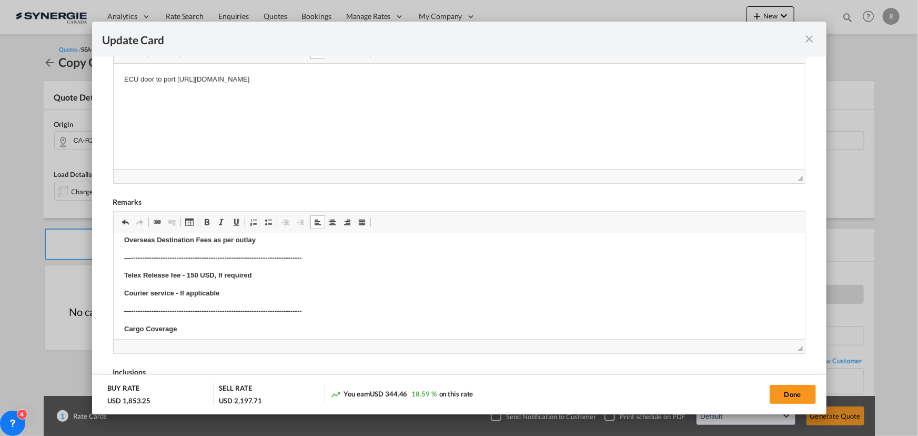
scroll to position [587, 0]
click at [804, 400] on button "Done" at bounding box center [793, 394] width 46 height 19
type input "[DATE]"
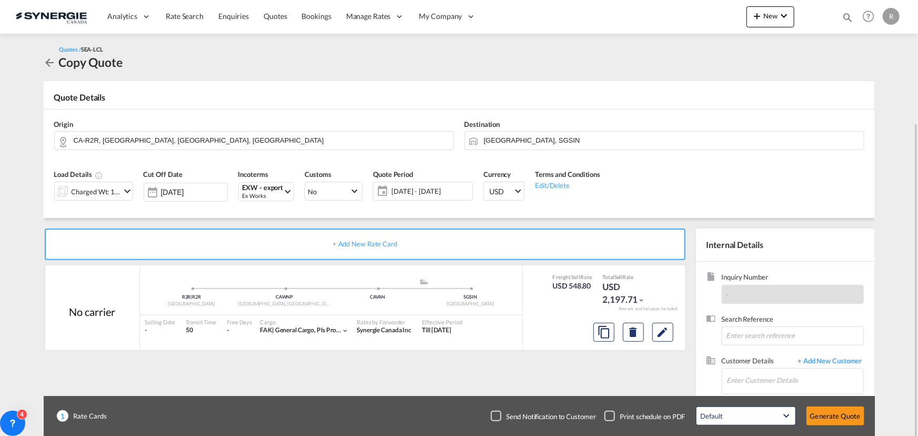
scroll to position [65, 0]
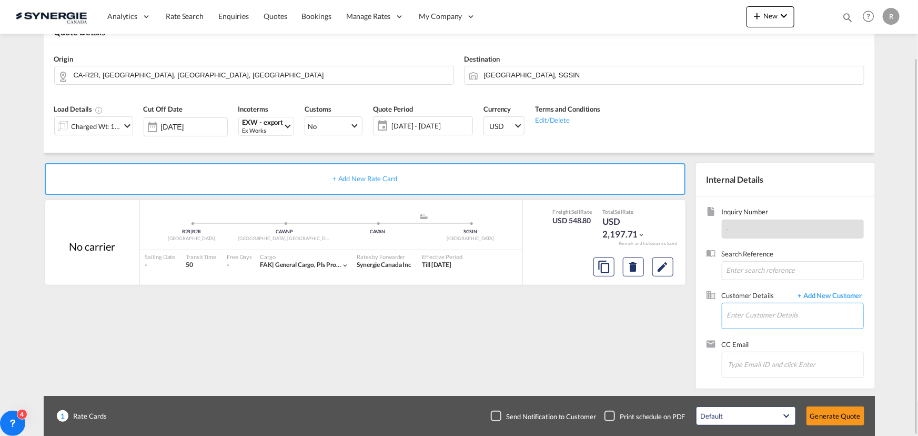
click at [749, 316] on input "Enter Customer Details" at bounding box center [795, 315] width 136 height 24
paste input "[PERSON_NAME][EMAIL_ADDRESS][DOMAIN_NAME]"
type input "[PERSON_NAME][EMAIL_ADDRESS][DOMAIN_NAME]"
click at [826, 298] on span "+ Add New Customer" at bounding box center [828, 296] width 71 height 12
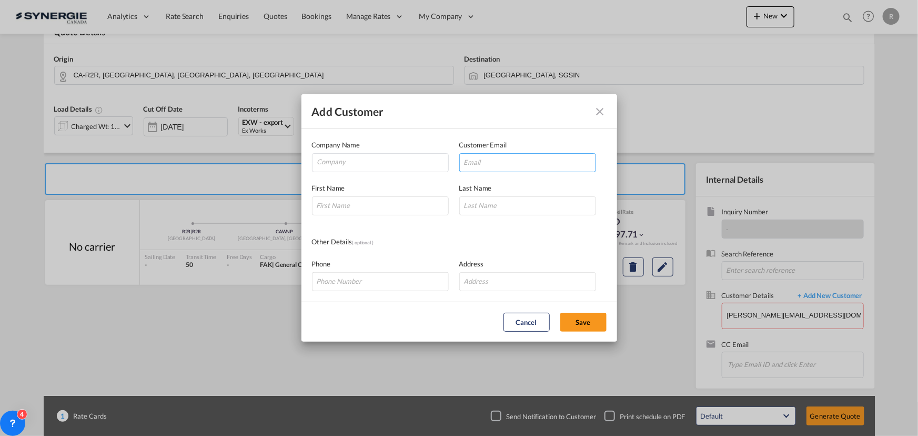
click at [510, 164] on input "Add Customer Company ..." at bounding box center [527, 162] width 137 height 19
paste input "[PERSON_NAME][EMAIL_ADDRESS][DOMAIN_NAME]"
click at [509, 164] on input "[PERSON_NAME][EMAIL_ADDRESS][DOMAIN_NAME]" at bounding box center [527, 162] width 137 height 19
type input "[PERSON_NAME][EMAIL_ADDRESS][DOMAIN_NAME]"
click at [361, 163] on input "Company" at bounding box center [382, 162] width 131 height 16
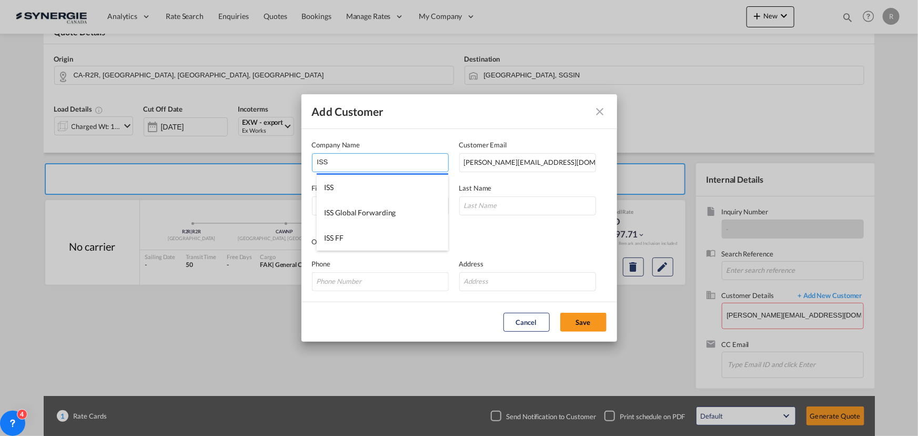
drag, startPoint x: 348, startPoint y: 158, endPoint x: 294, endPoint y: 156, distance: 54.7
click at [294, 156] on div "Add Customer Company Name ISS Customer Email [PERSON_NAME][EMAIL_ADDRESS][DOMAI…" at bounding box center [459, 218] width 918 height 436
paste input "Global Forwarding Singapore Private Limited"
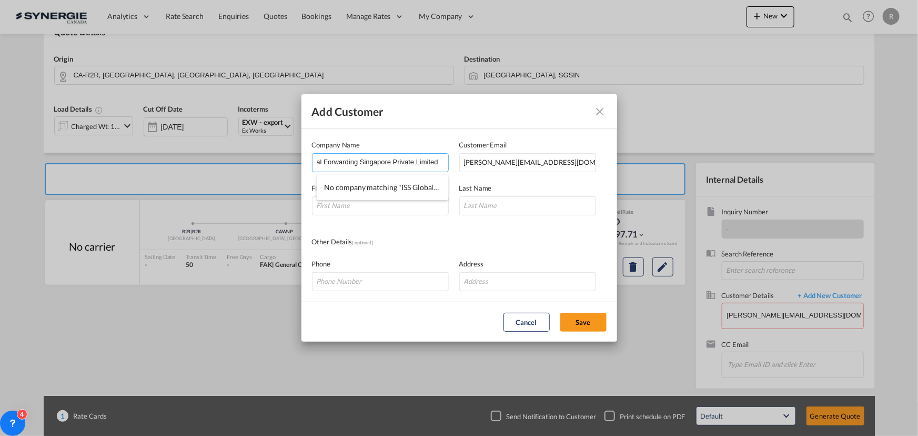
type input "ISS Global Forwarding Singapore Private Limited"
click at [520, 241] on div "Other Details ( optional )" at bounding box center [459, 242] width 295 height 12
click at [388, 204] on input "Add Customer Company ..." at bounding box center [380, 205] width 137 height 19
type input "[PERSON_NAME]"
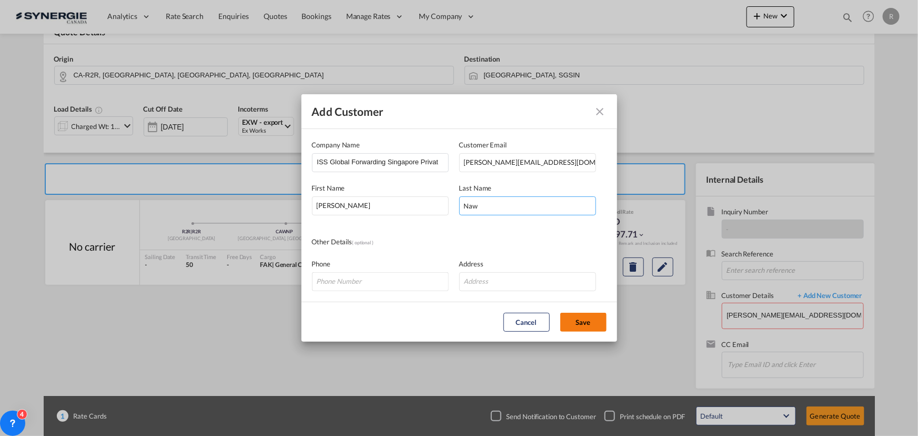
type input "Naw"
click at [590, 319] on button "Save" at bounding box center [583, 322] width 46 height 19
type input "ISS Global Forwarding Singapore Private Limited, [PERSON_NAME], [PERSON_NAME][E…"
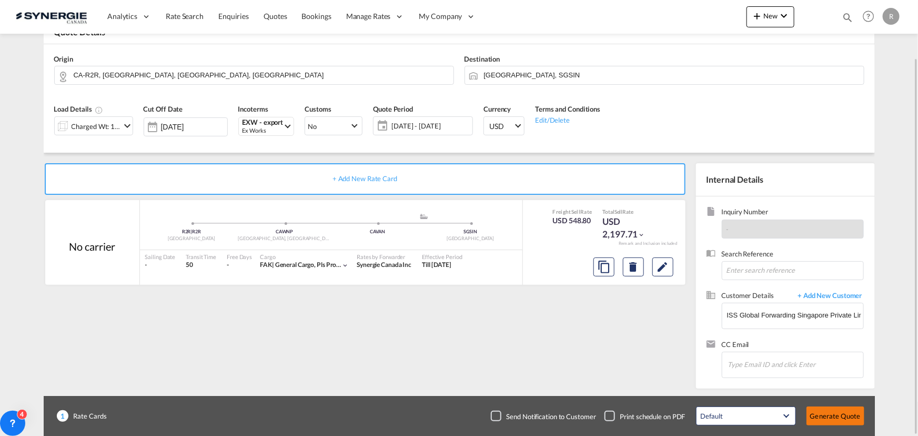
click at [832, 414] on button "Generate Quote" at bounding box center [836, 415] width 58 height 19
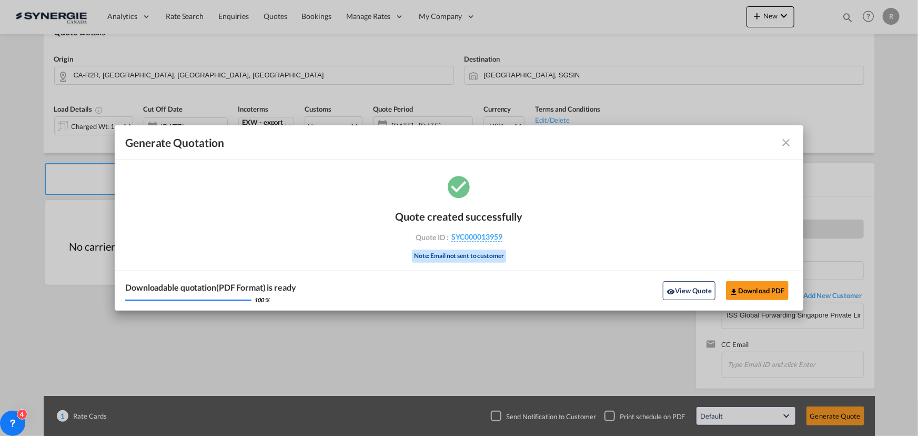
click at [787, 147] on md-icon "icon-close fg-AAA8AD cursor m-0" at bounding box center [786, 142] width 13 height 13
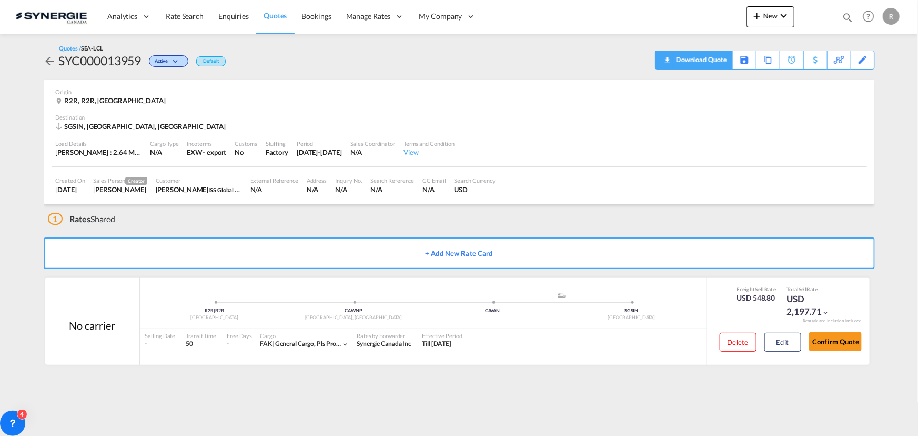
click at [719, 66] on div "Download Quote" at bounding box center [700, 59] width 54 height 17
